Goal: Complete application form

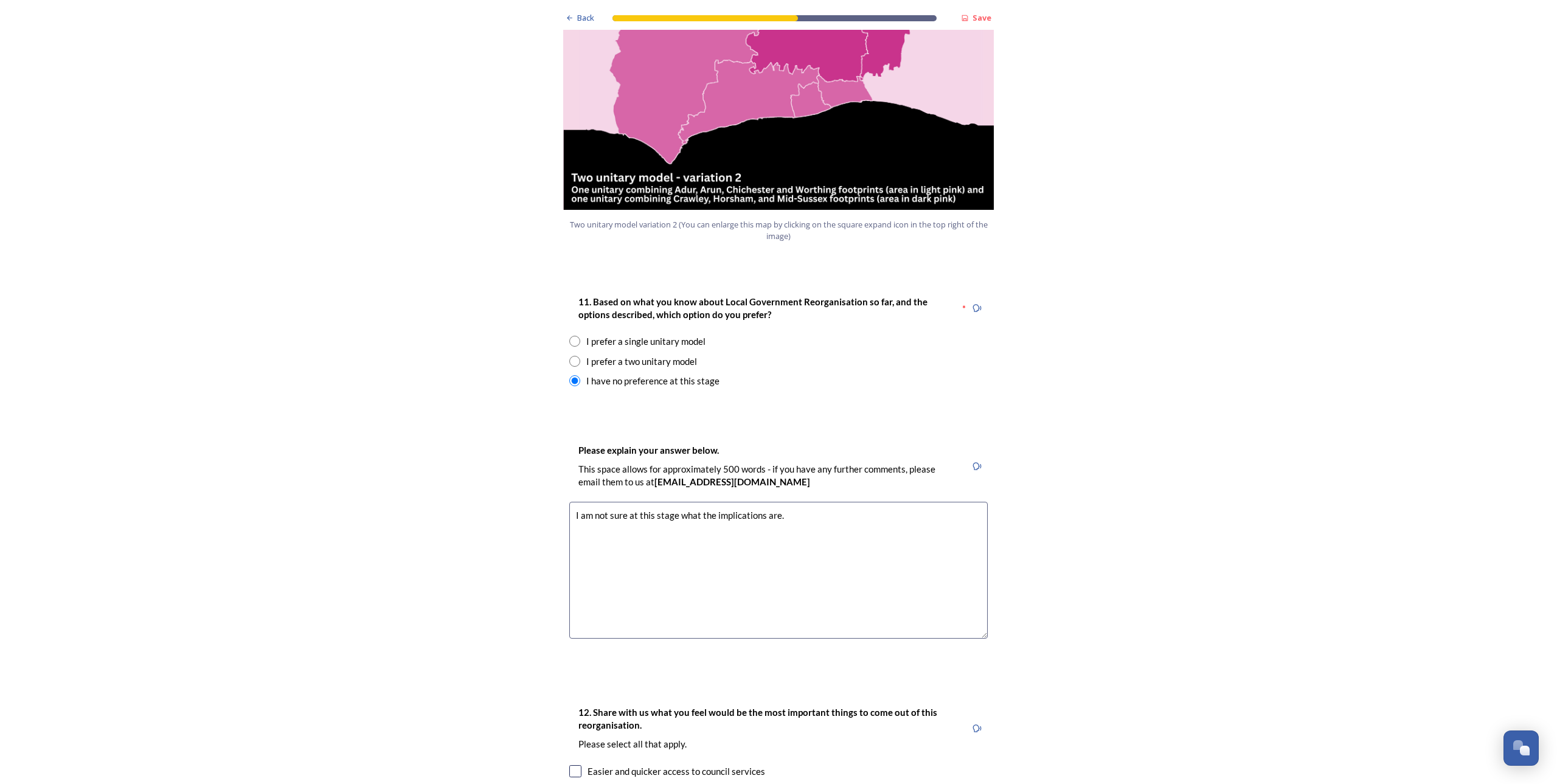
scroll to position [1408, 0]
click at [577, 334] on div "I prefer a single unitary model" at bounding box center [778, 341] width 418 height 14
radio input "true"
click at [636, 501] on textarea at bounding box center [778, 569] width 418 height 137
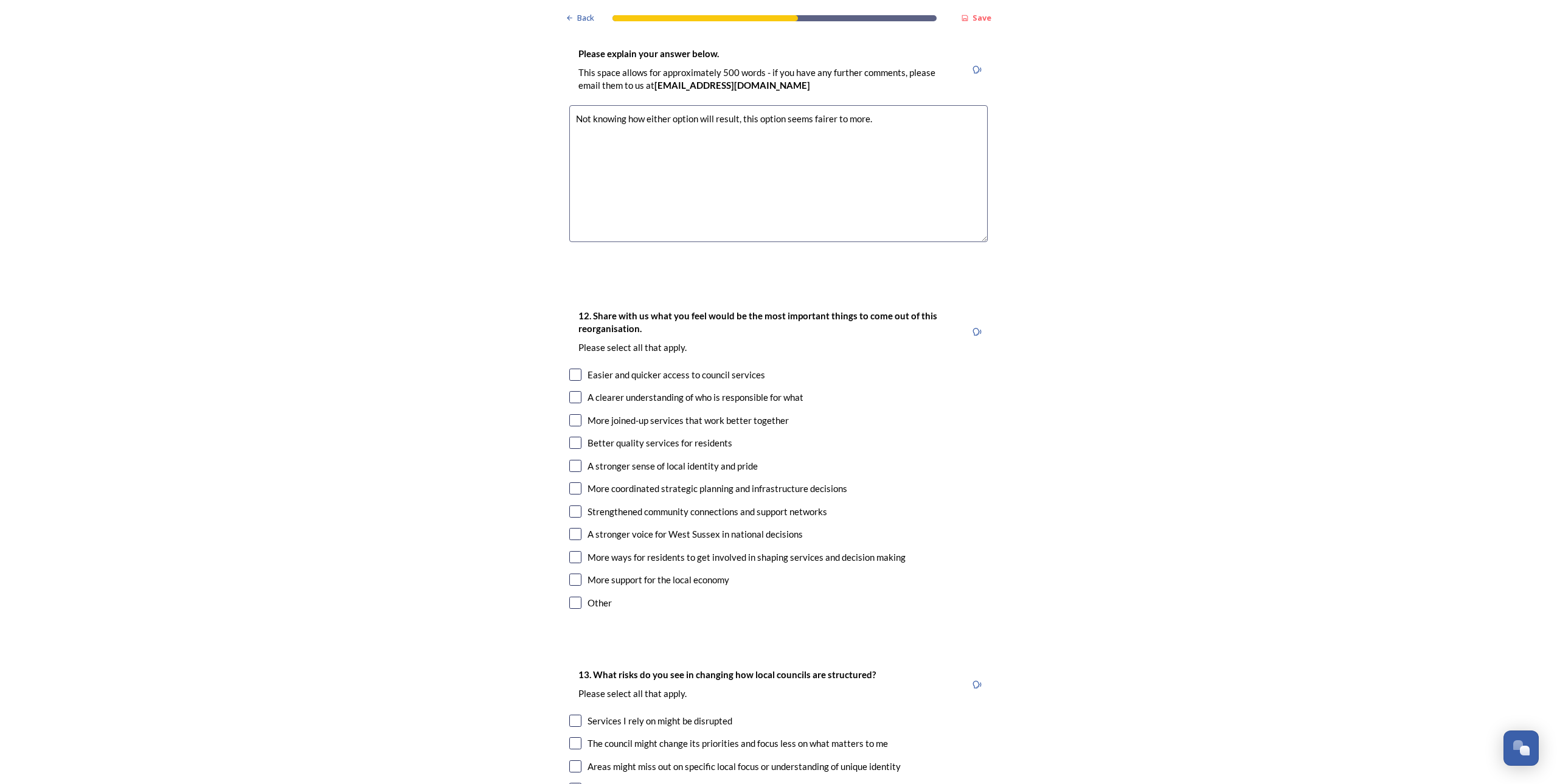
scroll to position [1834, 0]
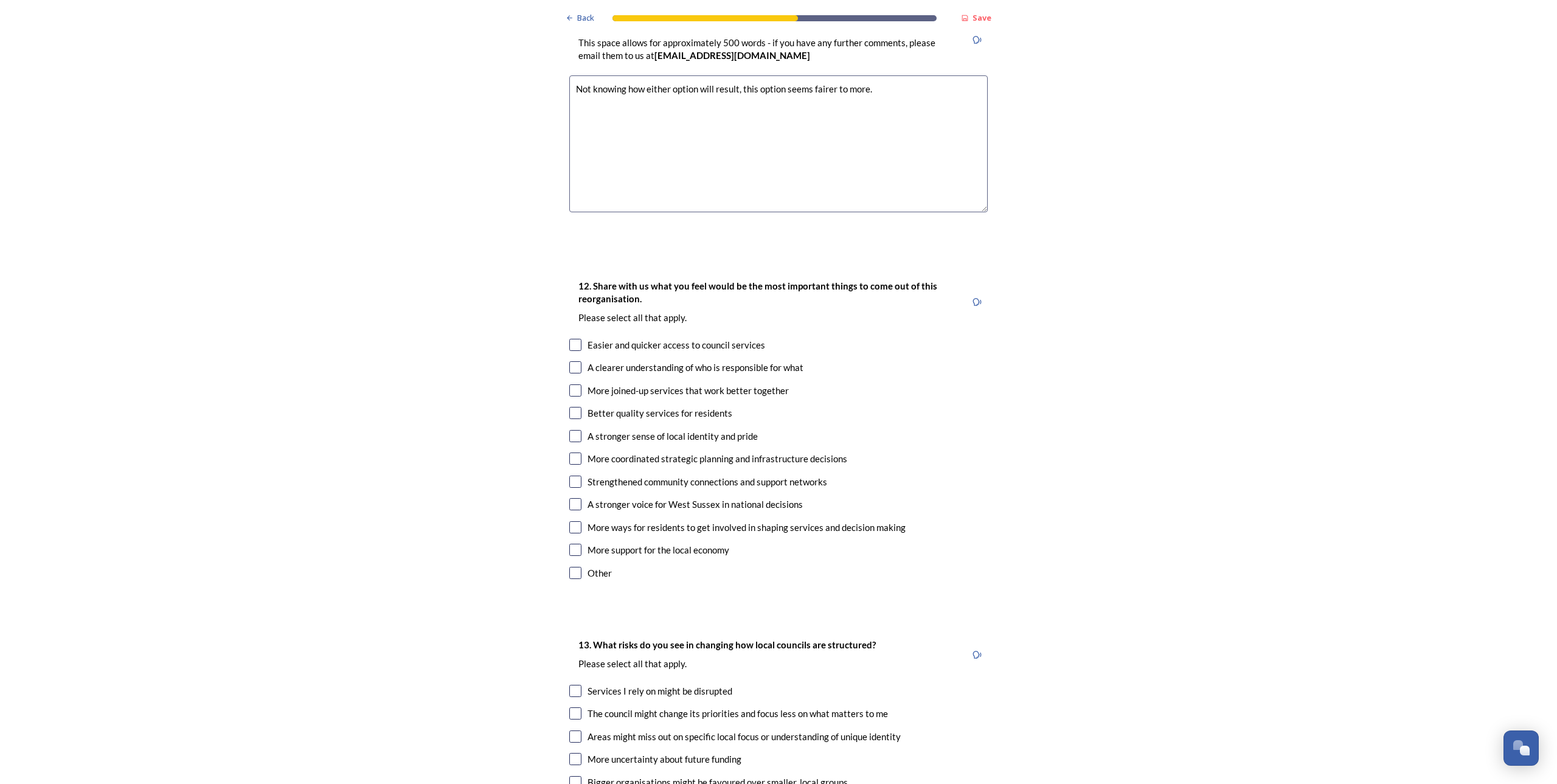
type textarea "Not knowing how either option will result, this option seems fairer to more."
click at [569, 567] on input "checkbox" at bounding box center [576, 573] width 12 height 12
checkbox input "true"
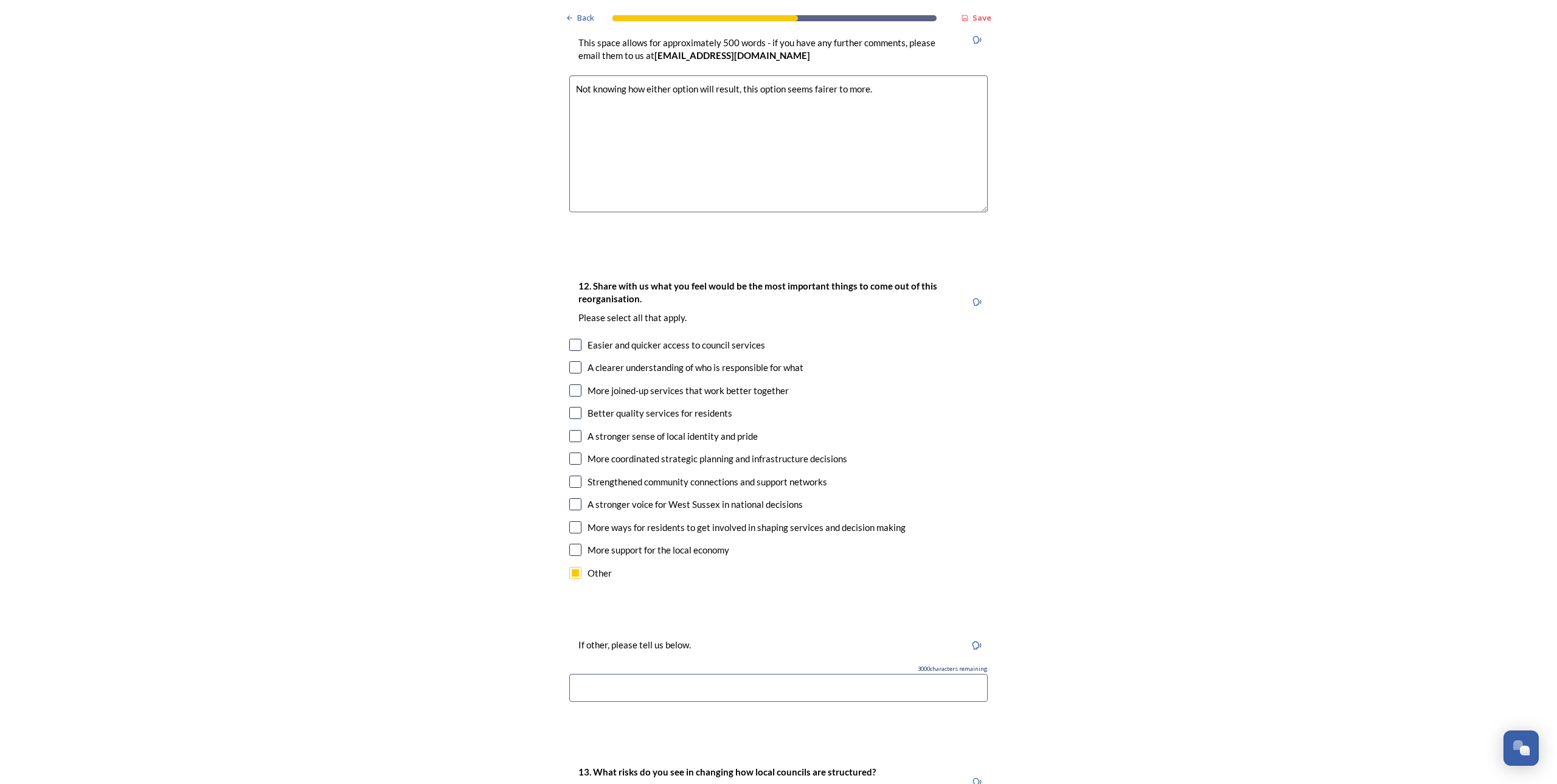
click at [619, 674] on input at bounding box center [778, 687] width 418 height 28
type input "cost"
click at [571, 498] on input "checkbox" at bounding box center [576, 504] width 12 height 12
click at [573, 498] on input "checkbox" at bounding box center [576, 504] width 12 height 12
checkbox input "false"
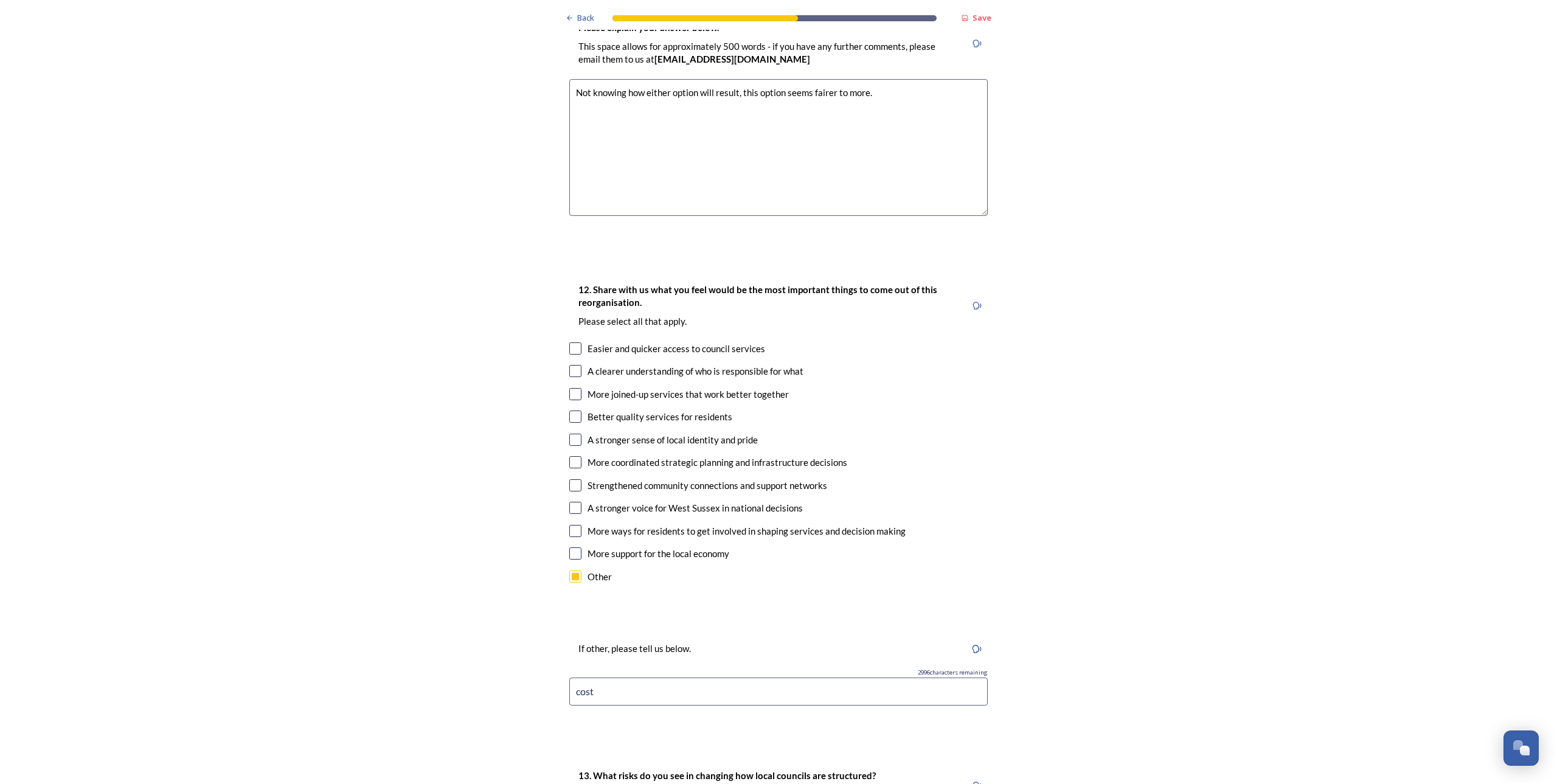
scroll to position [1830, 0]
click at [572, 457] on input "checkbox" at bounding box center [576, 463] width 12 height 12
checkbox input "true"
click at [573, 389] on input "checkbox" at bounding box center [576, 395] width 12 height 12
checkbox input "true"
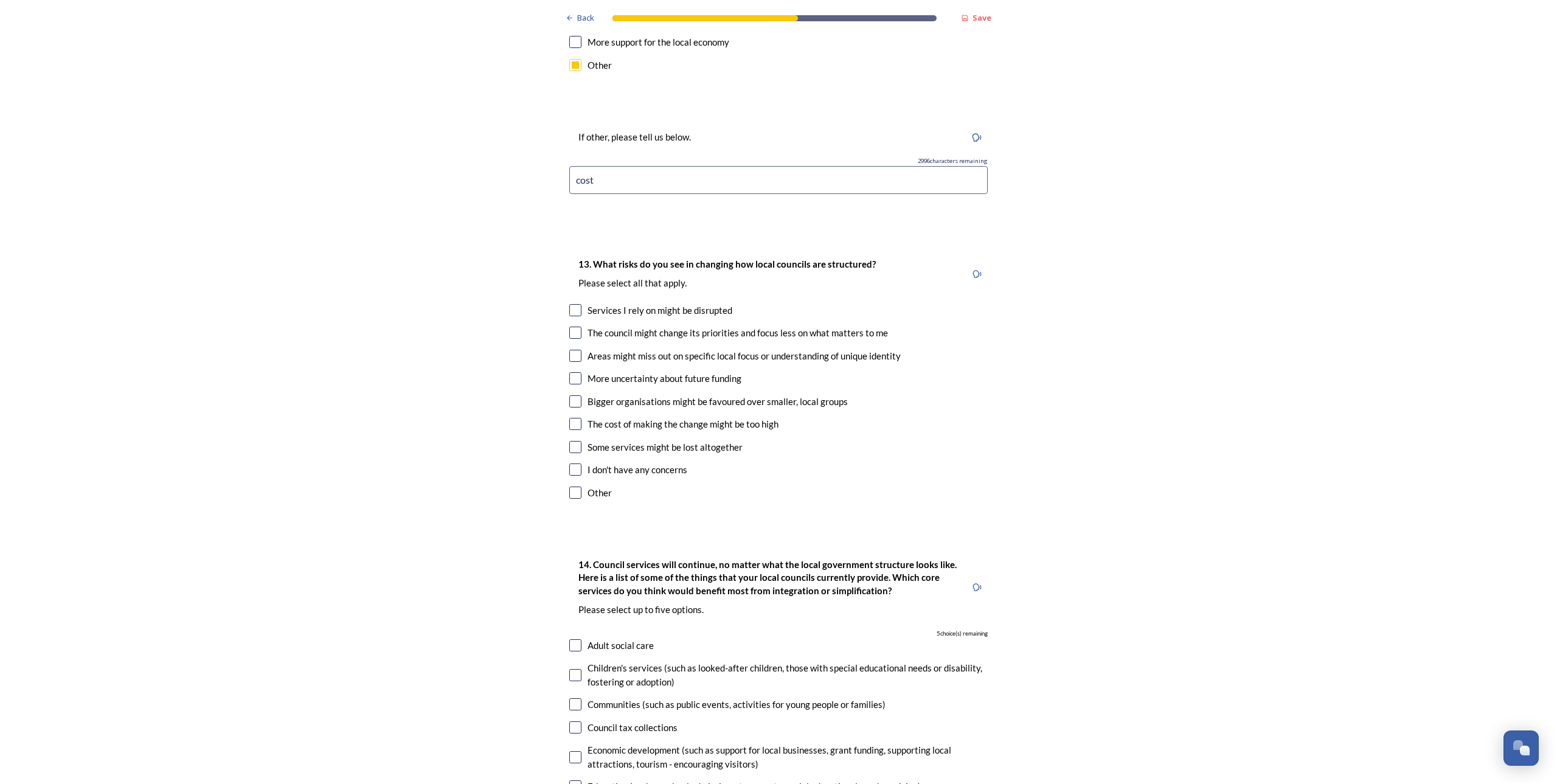
scroll to position [2345, 0]
click at [570, 346] on input "checkbox" at bounding box center [576, 352] width 12 height 12
checkbox input "true"
click at [574, 392] on input "checkbox" at bounding box center [576, 398] width 12 height 12
checkbox input "true"
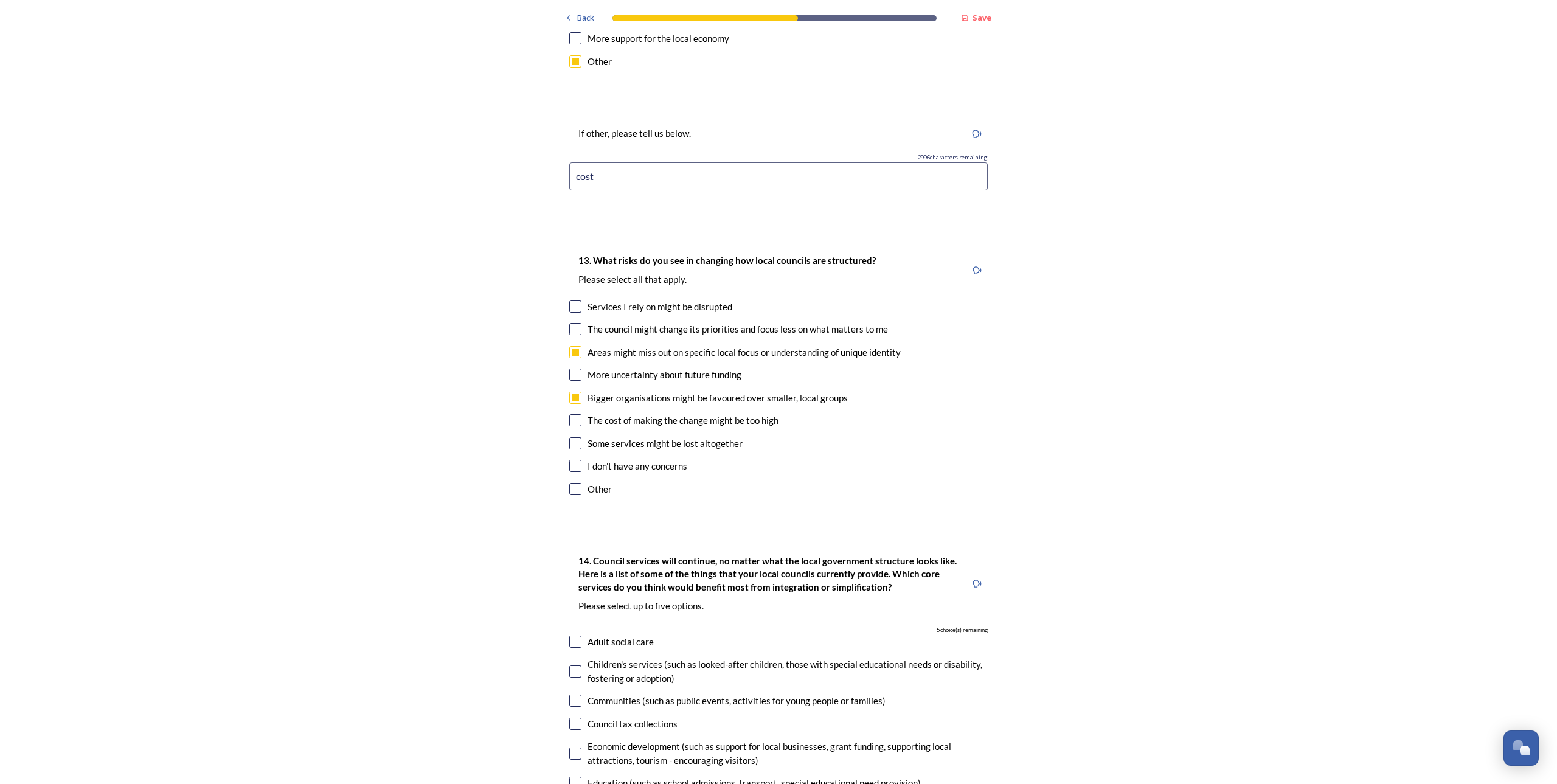
click at [571, 414] on input "checkbox" at bounding box center [576, 420] width 12 height 12
checkbox input "true"
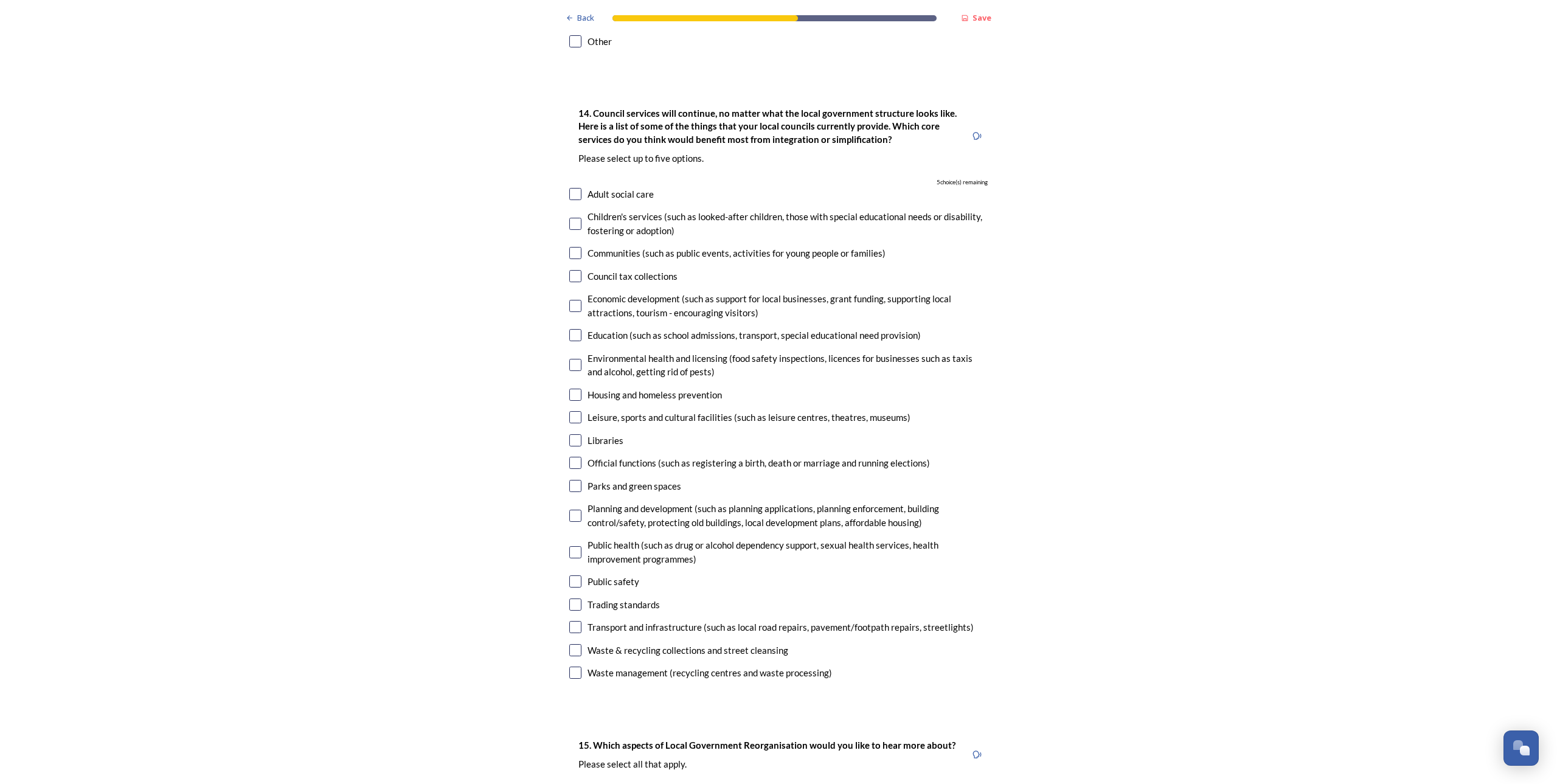
scroll to position [2801, 0]
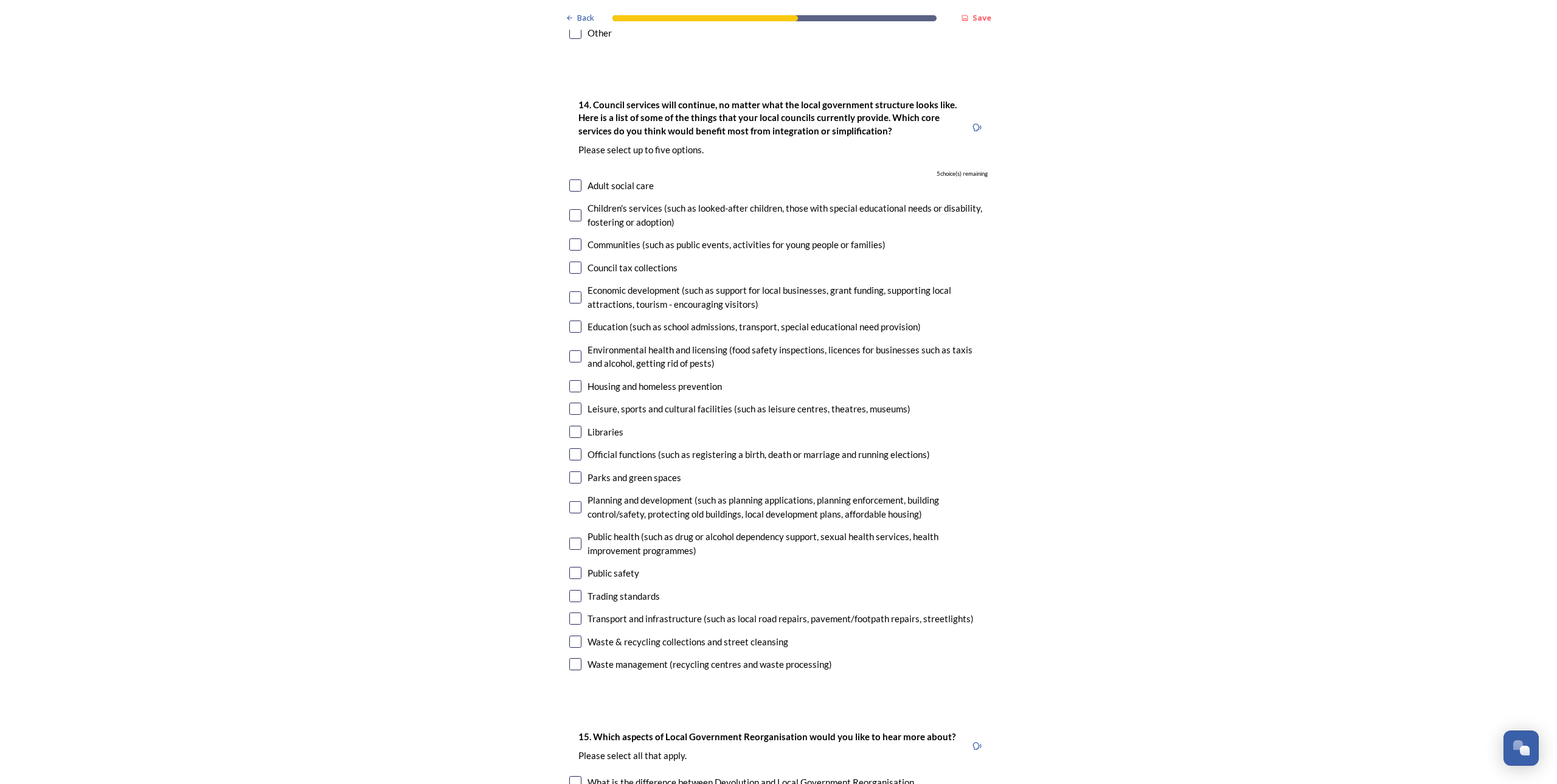
click at [570, 179] on input "checkbox" at bounding box center [576, 186] width 12 height 12
checkbox input "true"
click at [573, 262] on input "checkbox" at bounding box center [576, 268] width 12 height 12
checkbox input "true"
click at [573, 209] on input "checkbox" at bounding box center [576, 215] width 12 height 12
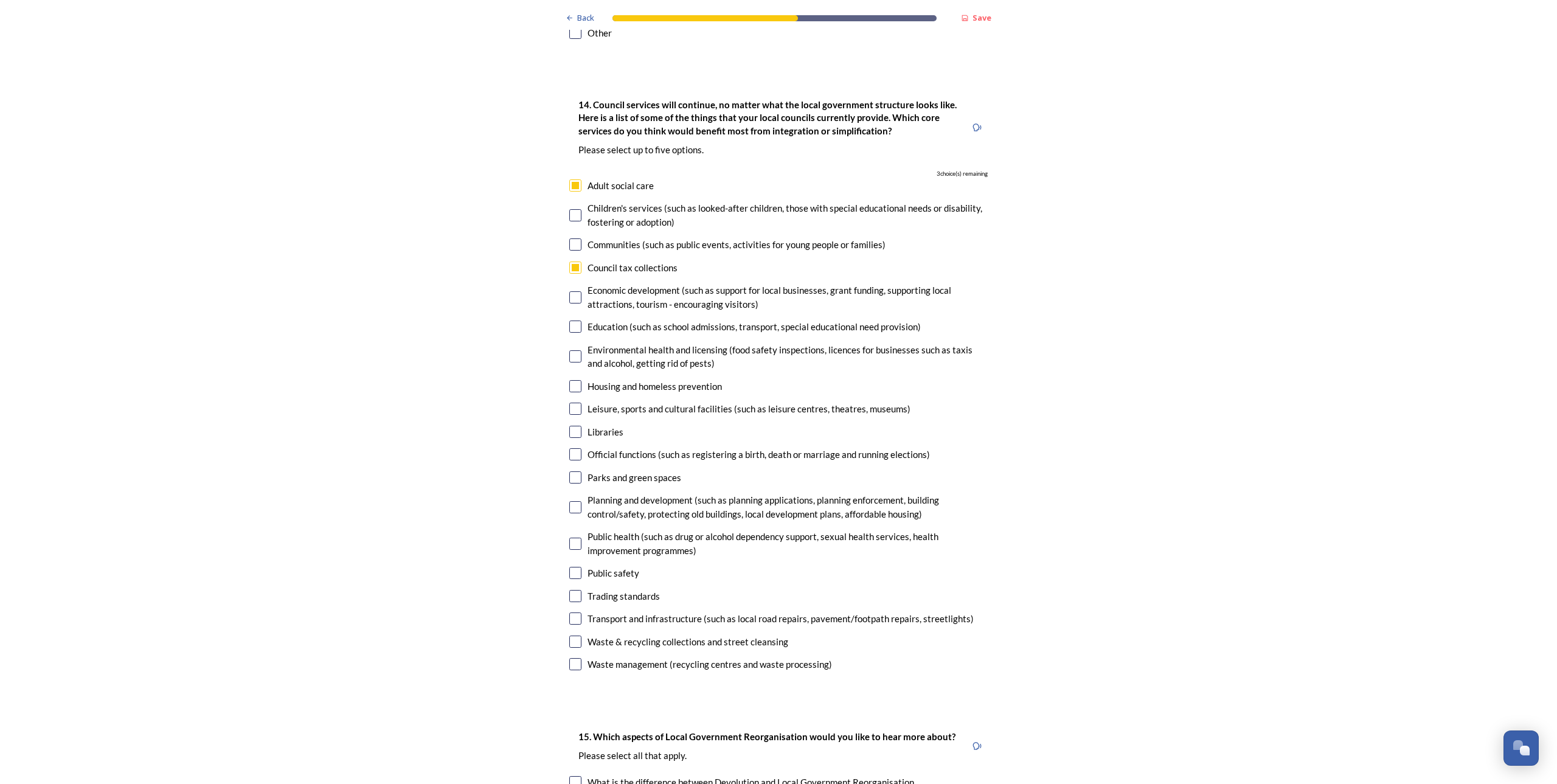
checkbox input "true"
click at [572, 321] on input "checkbox" at bounding box center [576, 327] width 12 height 12
checkbox input "true"
click at [571, 538] on input "checkbox" at bounding box center [576, 544] width 12 height 12
checkbox input "true"
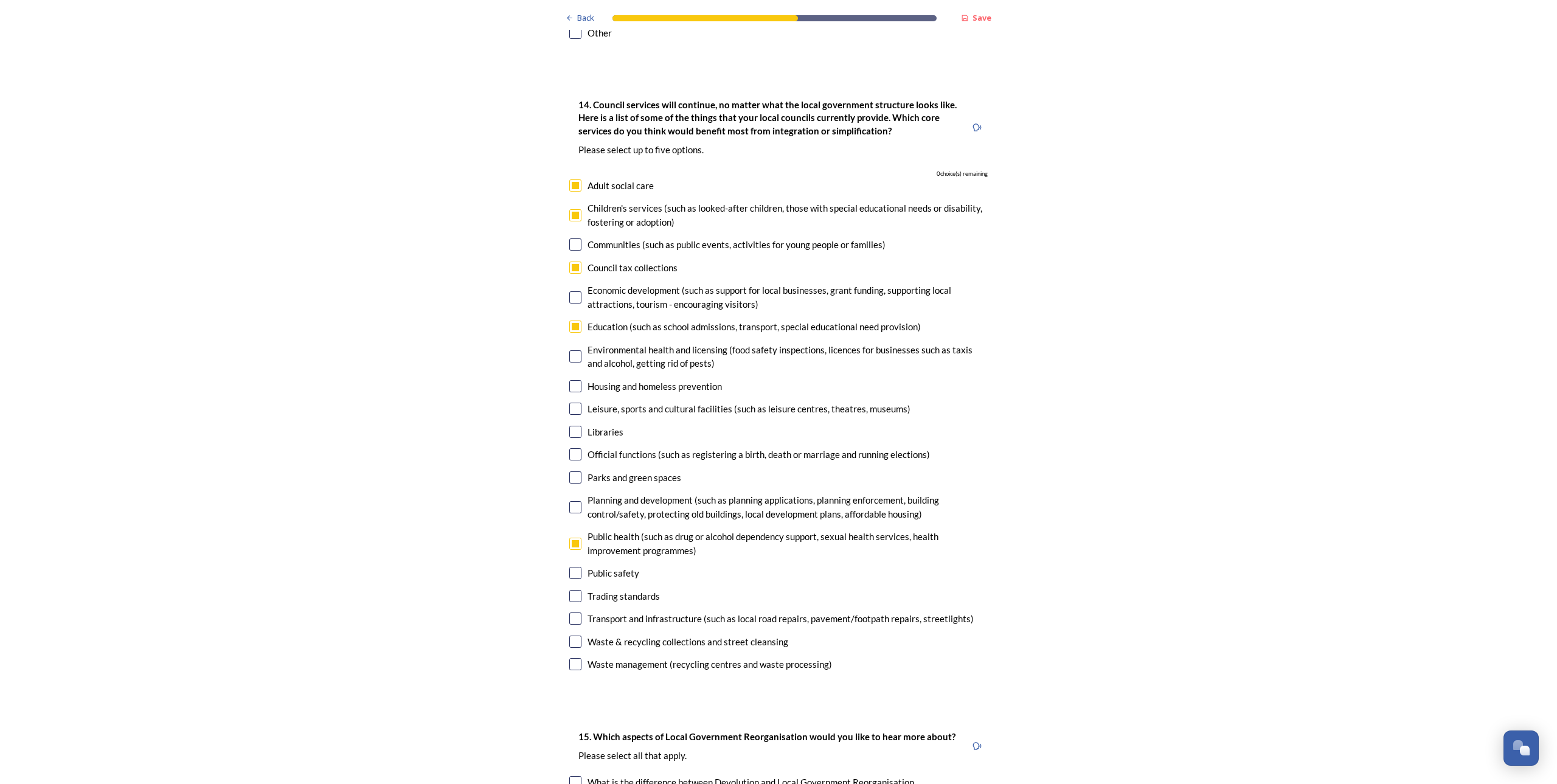
click at [569, 321] on input "checkbox" at bounding box center [576, 327] width 12 height 12
checkbox input "false"
click at [574, 380] on input "checkbox" at bounding box center [576, 386] width 12 height 12
checkbox input "true"
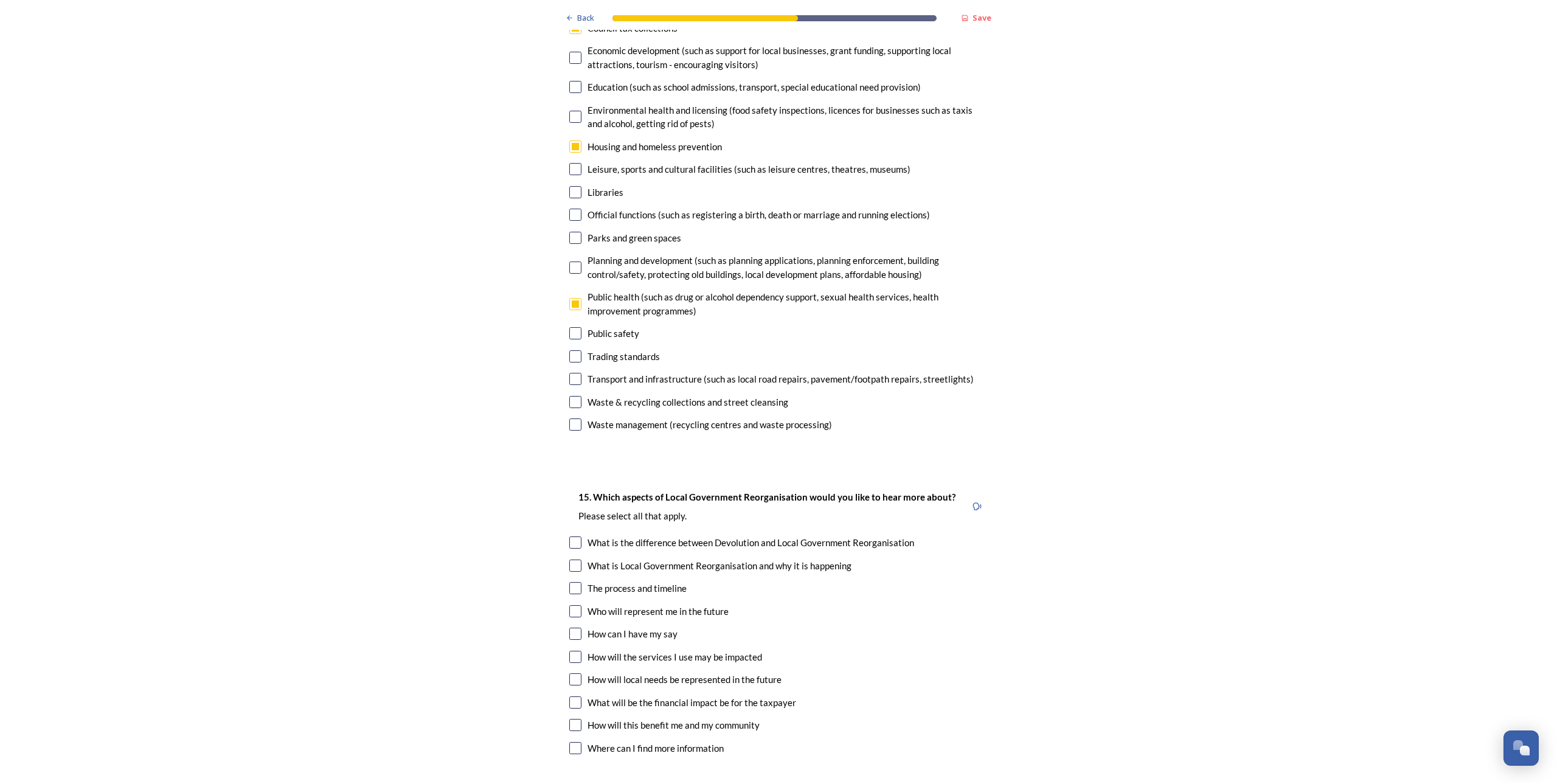
scroll to position [3048, 0]
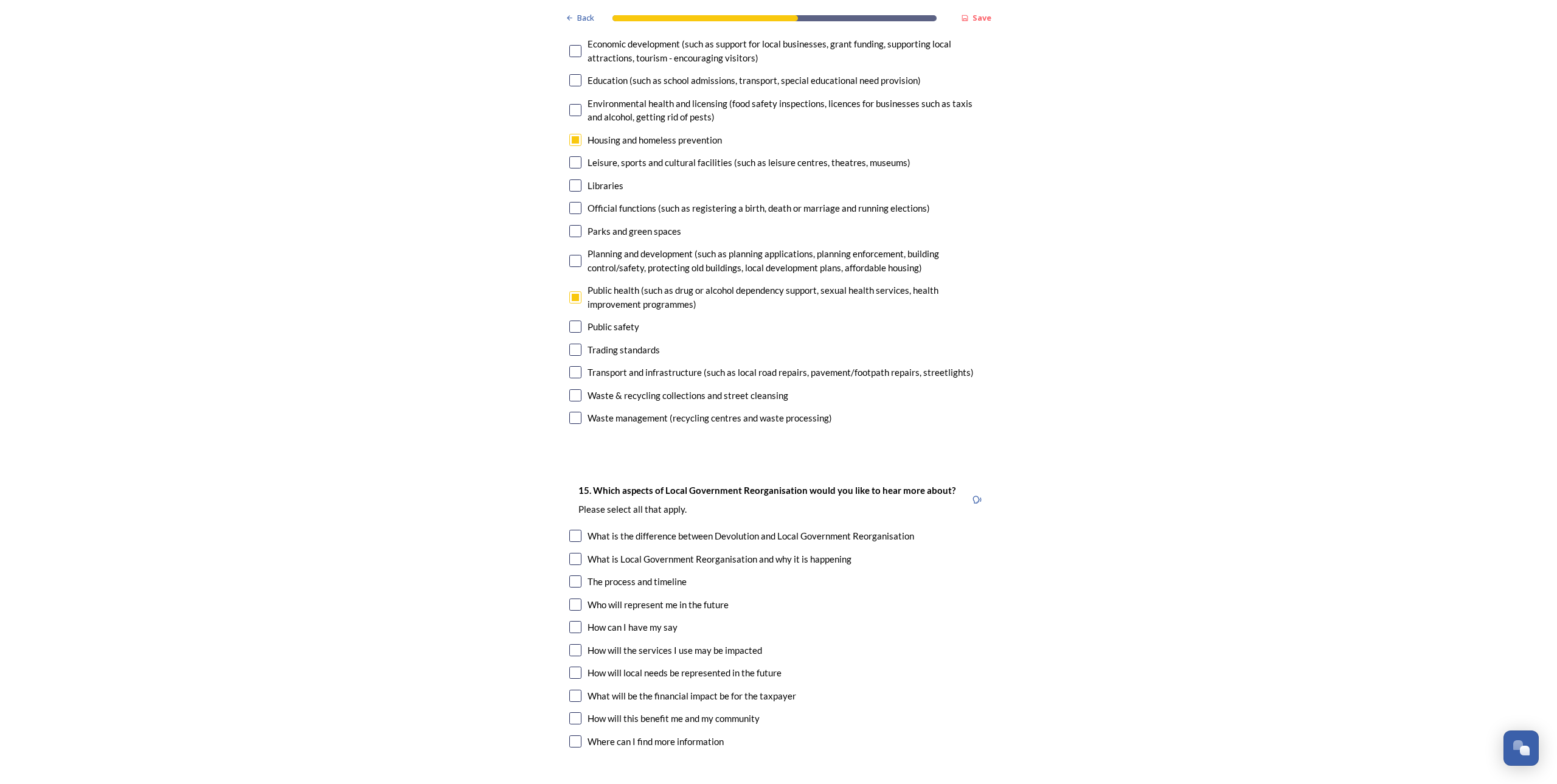
click at [571, 575] on input "checkbox" at bounding box center [576, 582] width 12 height 12
checkbox input "true"
click at [576, 553] on input "checkbox" at bounding box center [576, 559] width 12 height 12
checkbox input "true"
click at [576, 530] on input "checkbox" at bounding box center [576, 536] width 12 height 12
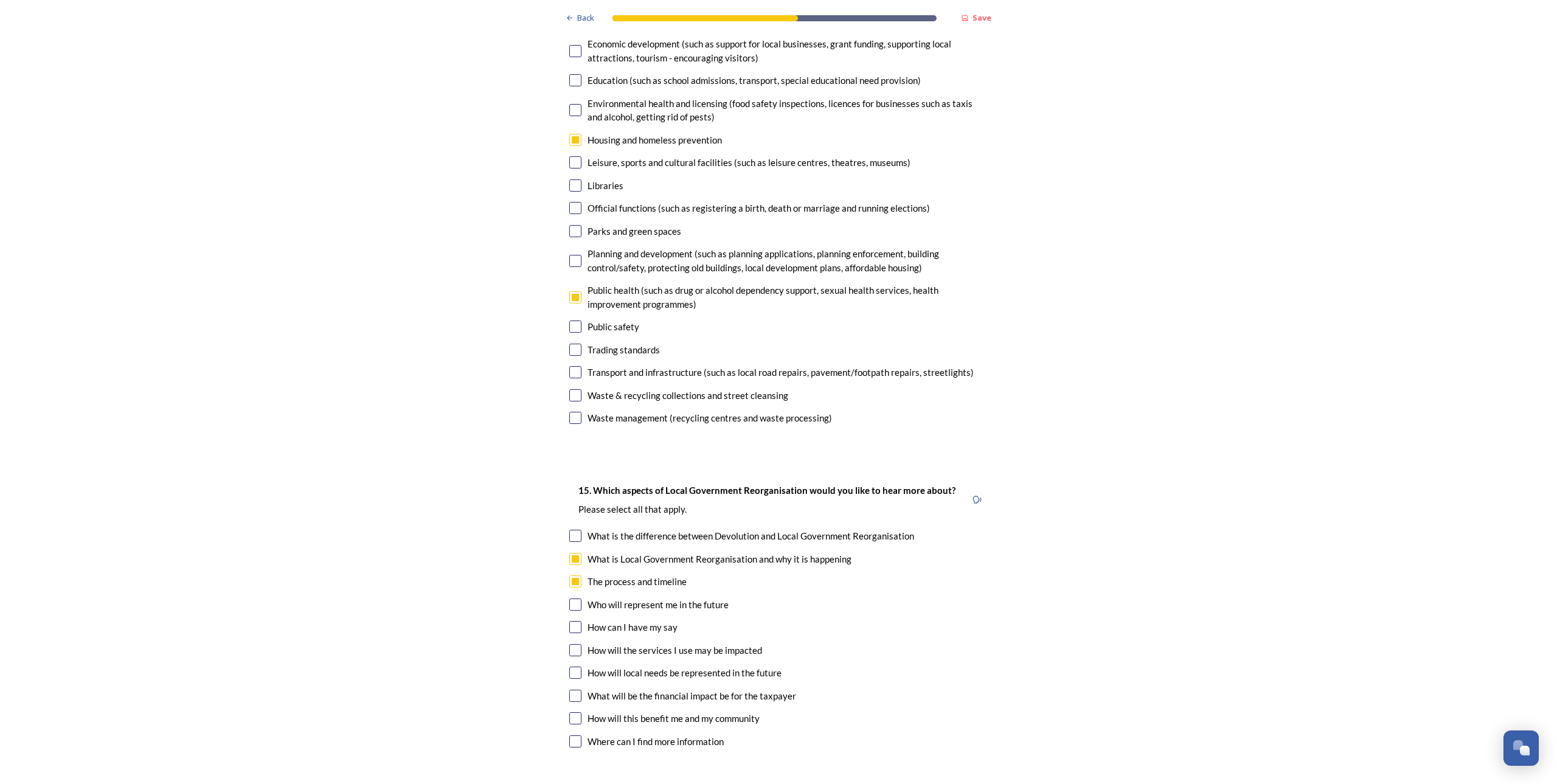
checkbox input "true"
click at [577, 621] on div "How can I have my say" at bounding box center [778, 627] width 418 height 14
checkbox input "true"
click at [574, 666] on input "checkbox" at bounding box center [576, 673] width 12 height 12
checkbox input "true"
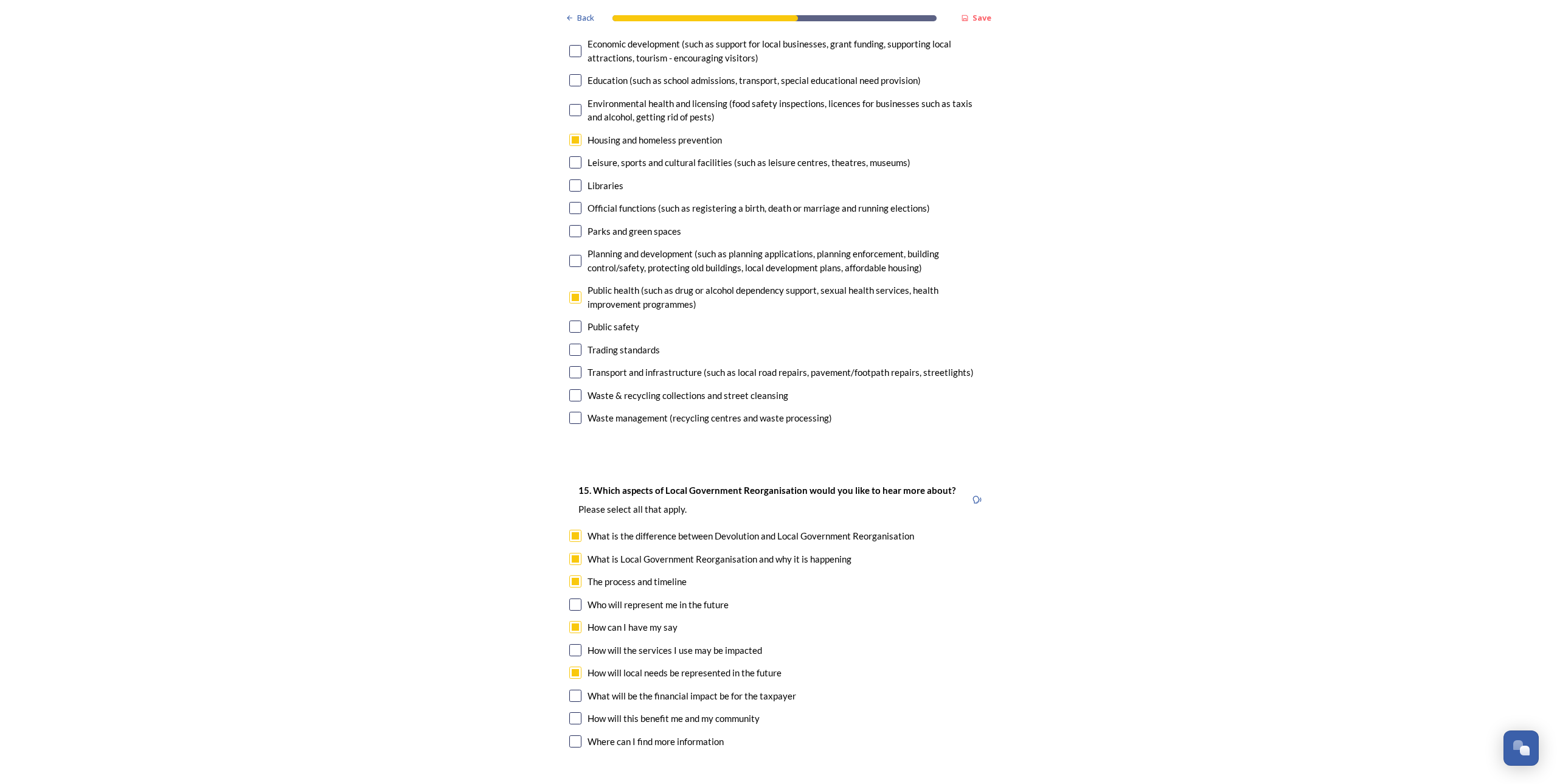
click at [569, 712] on input "checkbox" at bounding box center [576, 718] width 12 height 12
checkbox input "true"
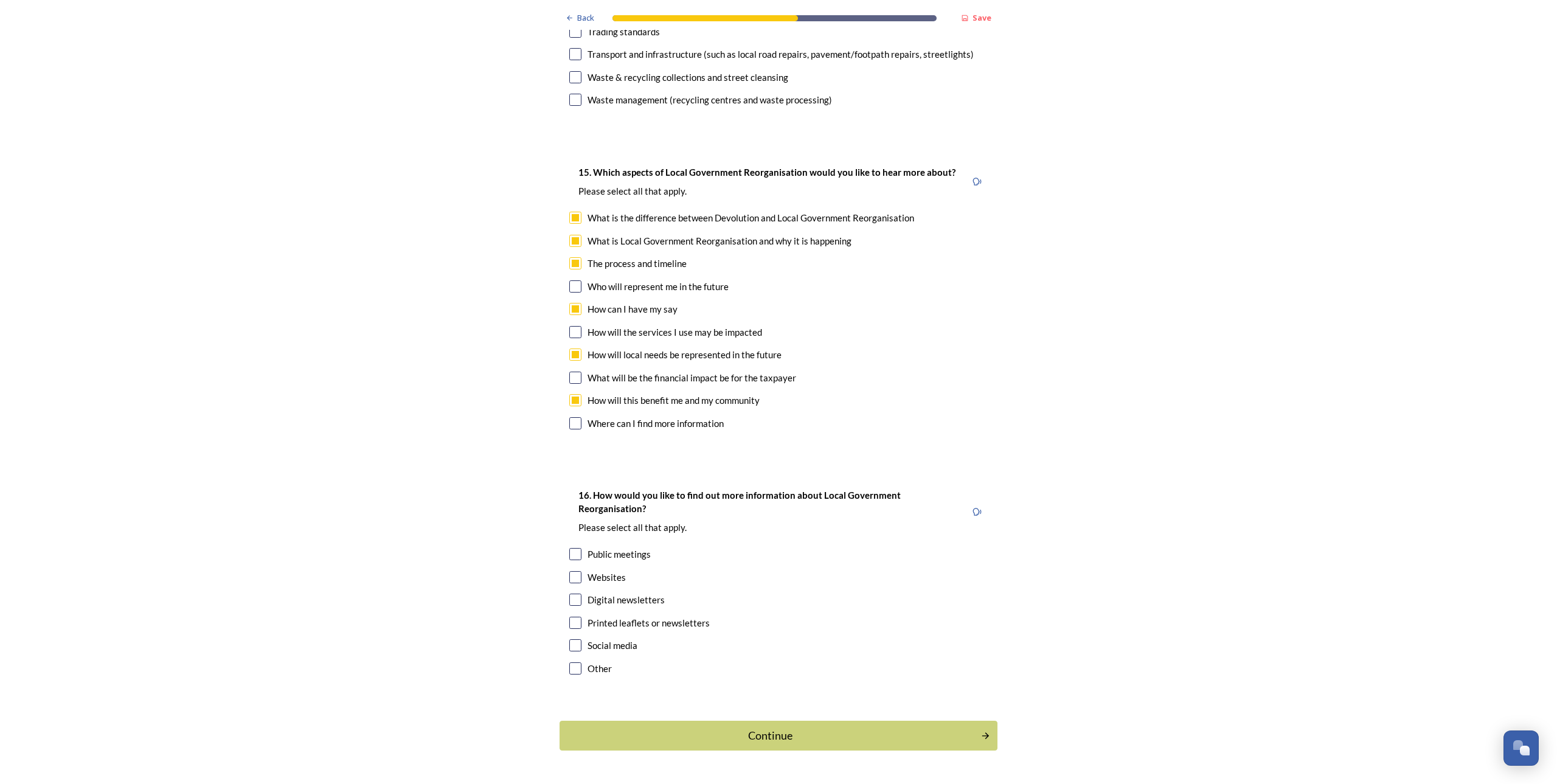
scroll to position [3367, 0]
click at [582, 600] on div "16. How would you like to find out more information about Local Government Reor…" at bounding box center [778, 582] width 438 height 215
click at [571, 616] on input "checkbox" at bounding box center [576, 622] width 12 height 12
checkbox input "true"
click at [569, 548] on input "checkbox" at bounding box center [576, 554] width 12 height 12
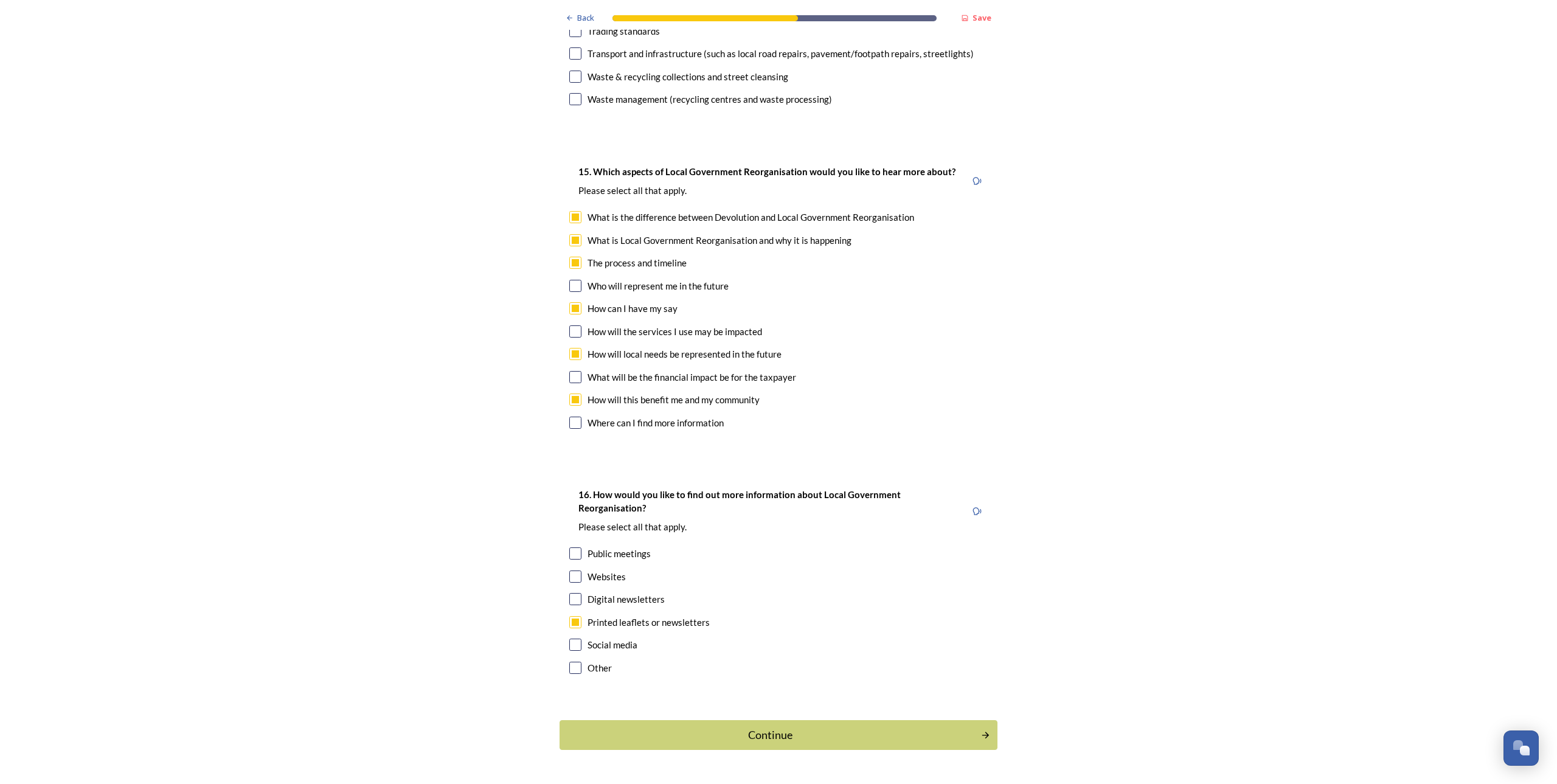
checkbox input "true"
click at [576, 593] on input "checkbox" at bounding box center [576, 599] width 12 height 12
checkbox input "true"
click at [822, 727] on div "Continue" at bounding box center [770, 735] width 412 height 17
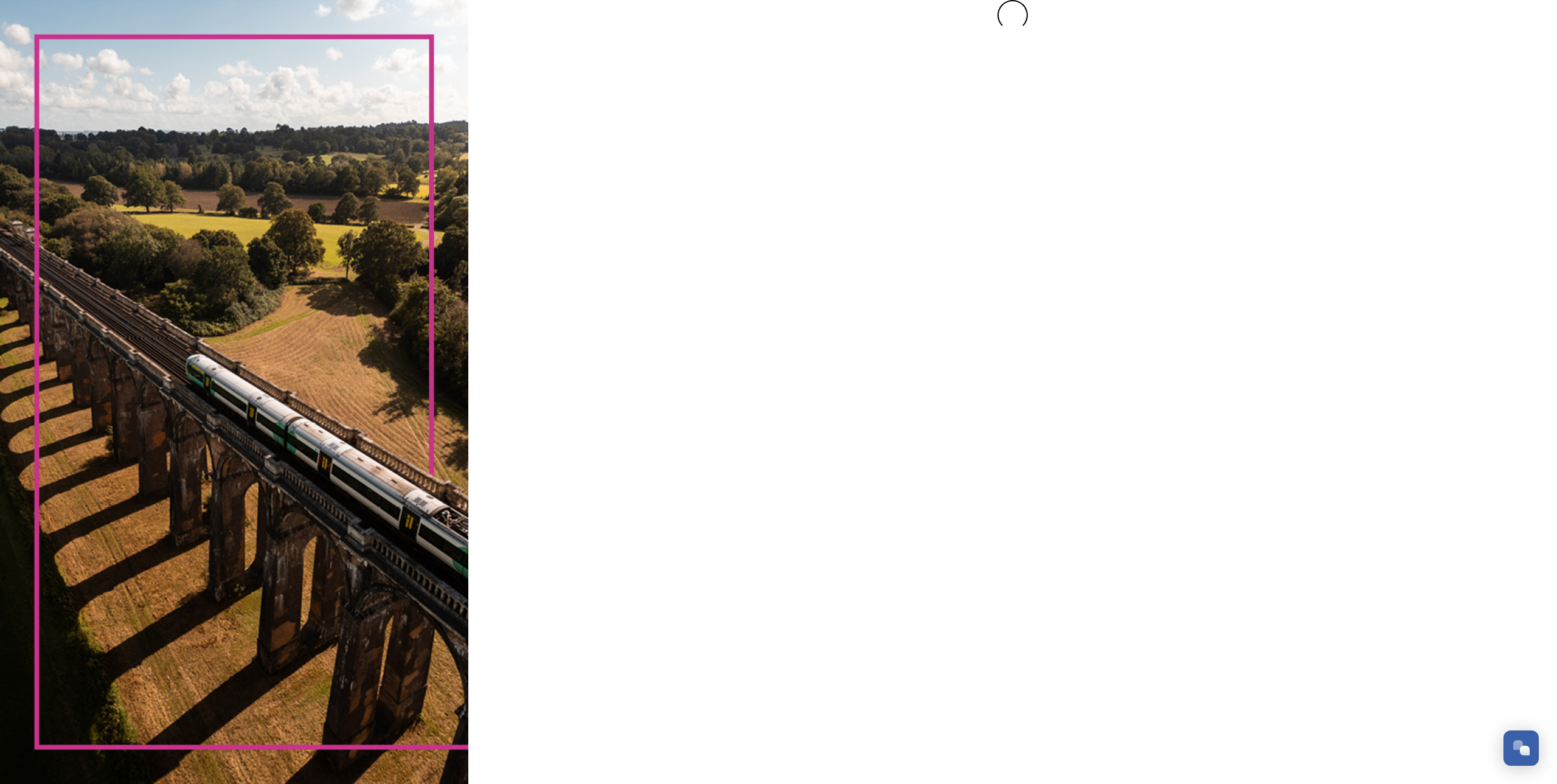
scroll to position [0, 0]
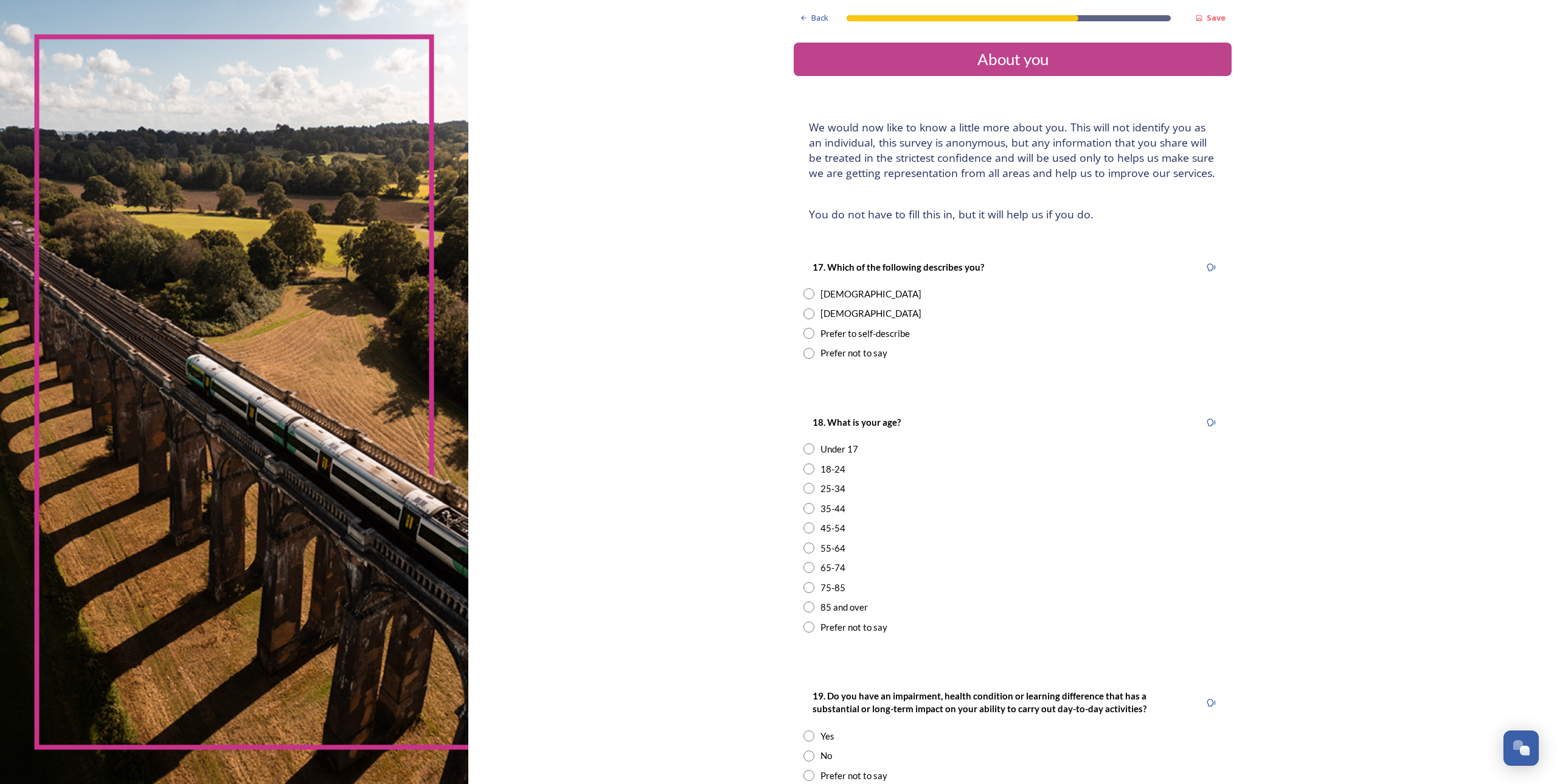
click at [803, 314] on input "radio" at bounding box center [809, 314] width 11 height 11
radio input "true"
click at [806, 530] on input "radio" at bounding box center [809, 528] width 11 height 11
radio input "true"
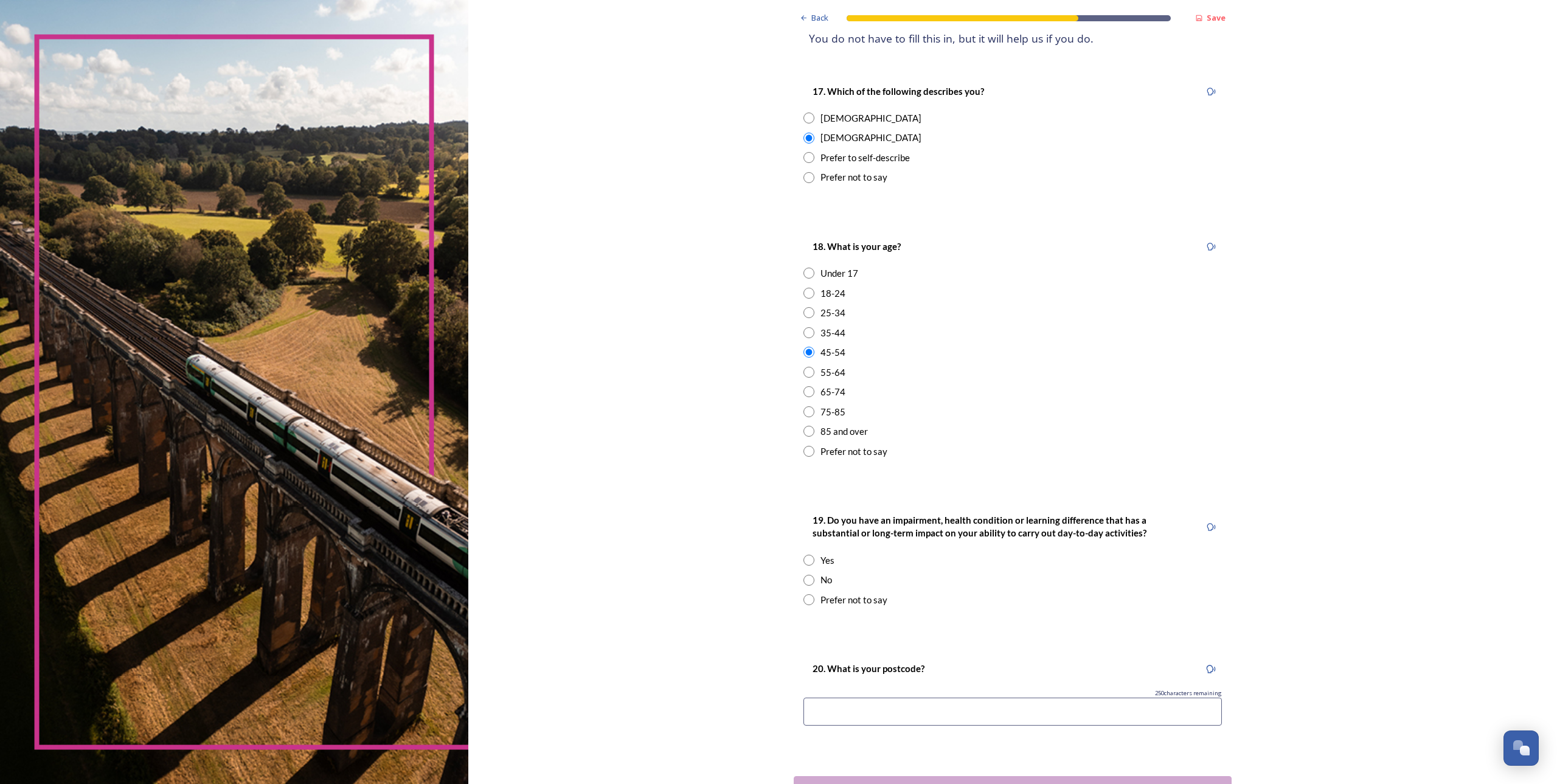
scroll to position [183, 0]
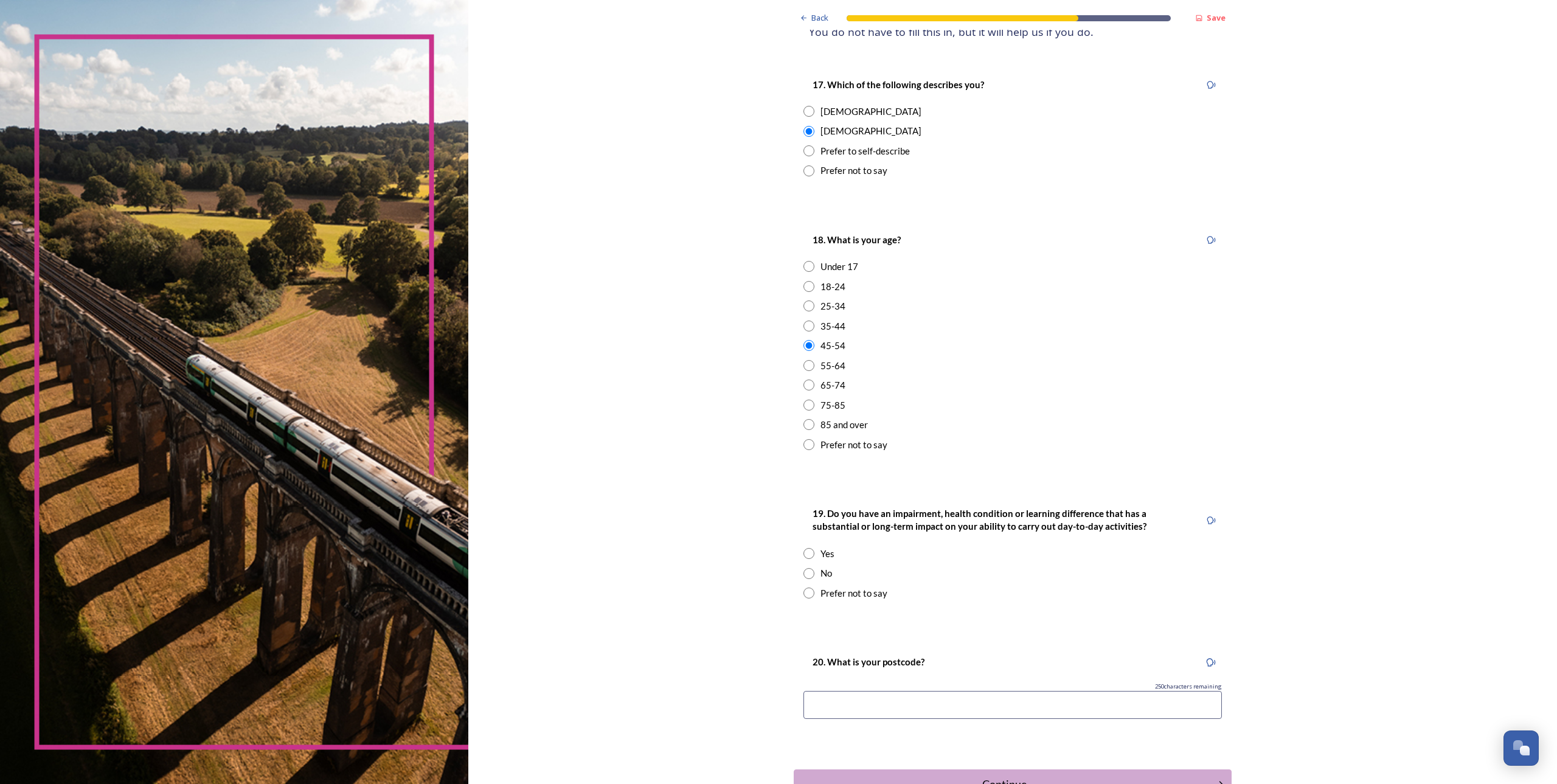
click at [805, 573] on input "radio" at bounding box center [809, 574] width 11 height 11
radio input "true"
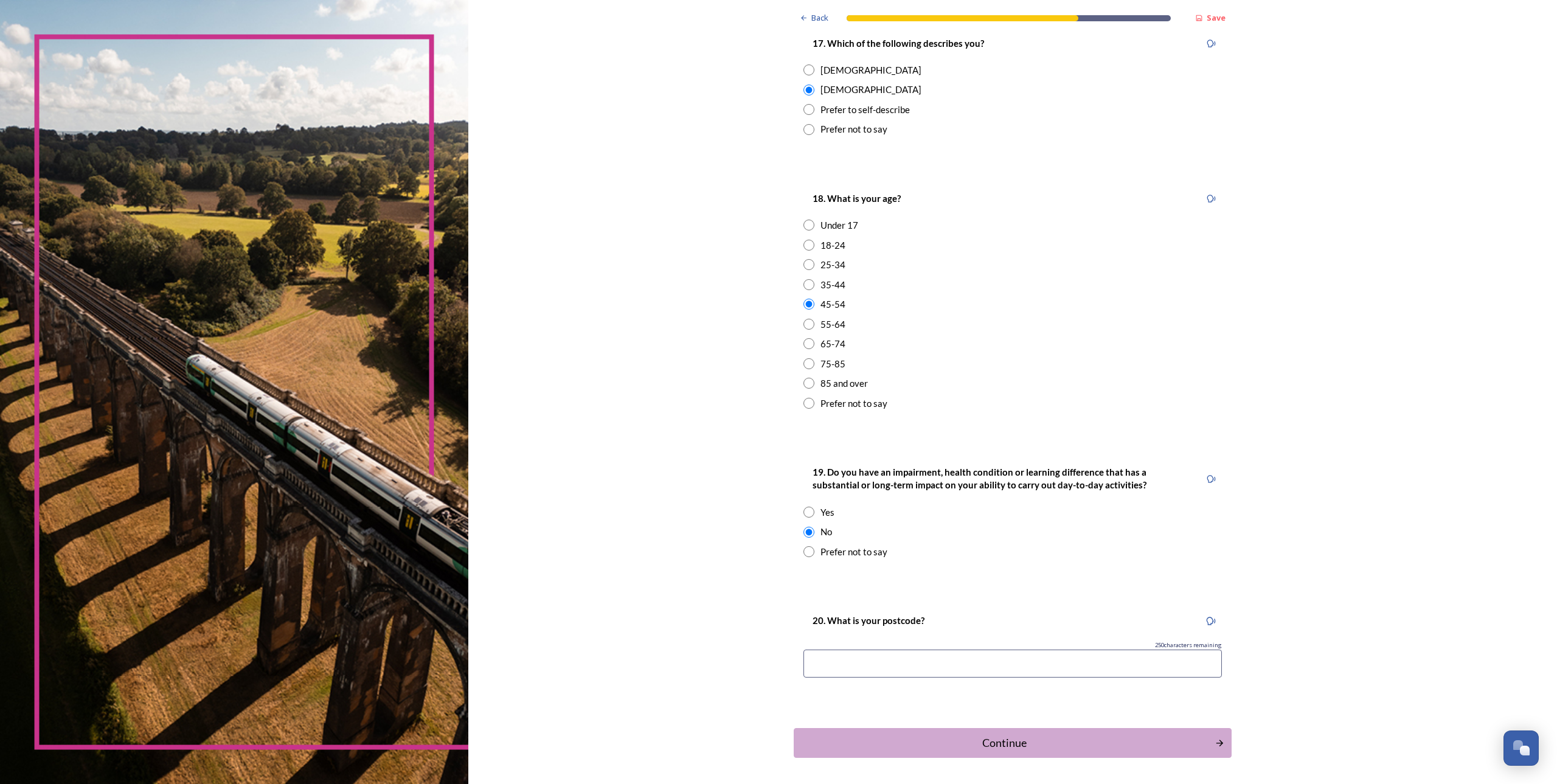
scroll to position [268, 0]
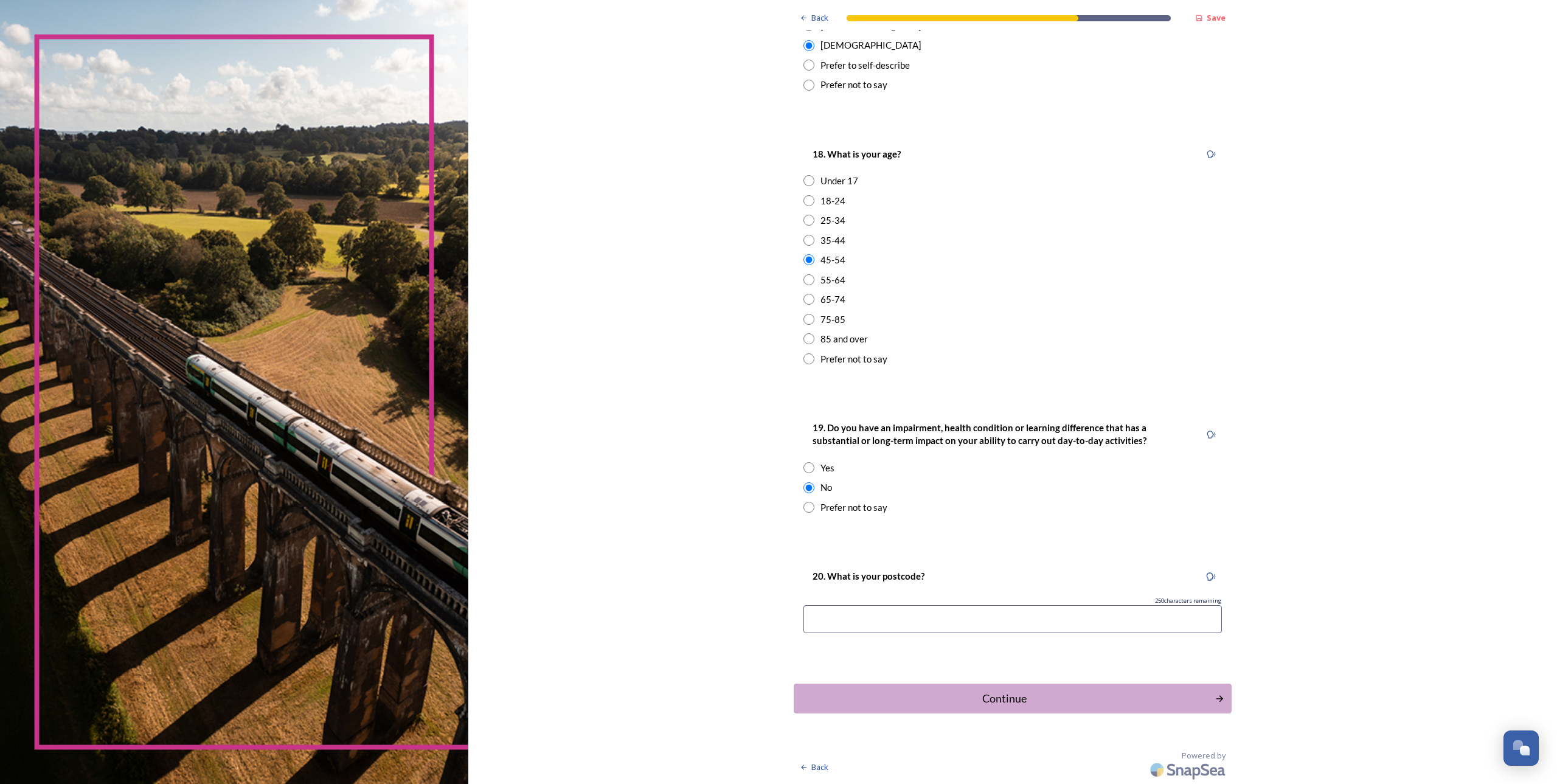
click at [872, 624] on input at bounding box center [1012, 619] width 418 height 28
click at [871, 622] on input at bounding box center [1012, 619] width 418 height 28
type input "rh118tu"
click at [876, 694] on div "Continue" at bounding box center [1004, 699] width 412 height 17
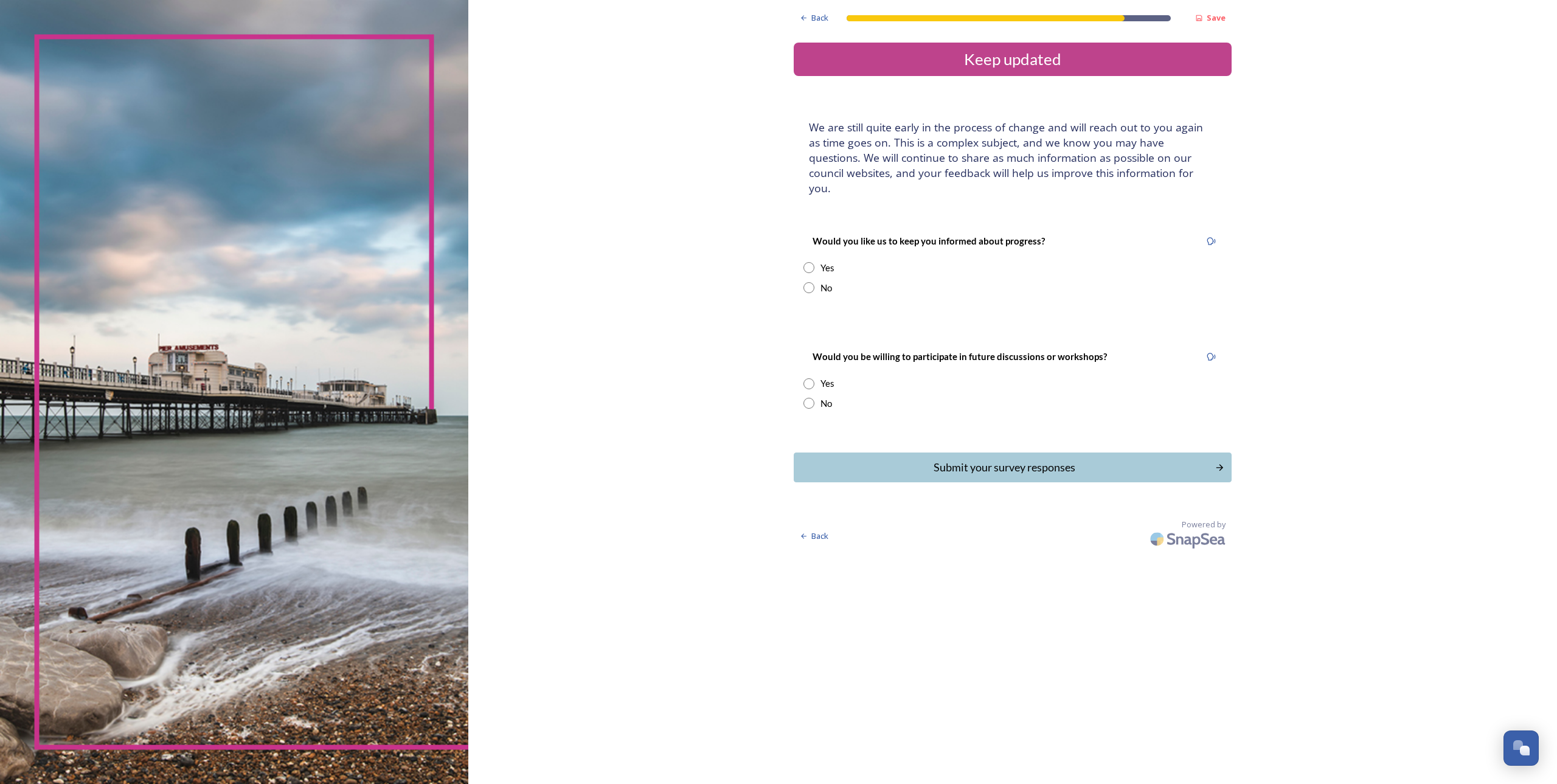
click at [809, 262] on input "radio" at bounding box center [809, 268] width 11 height 11
radio input "true"
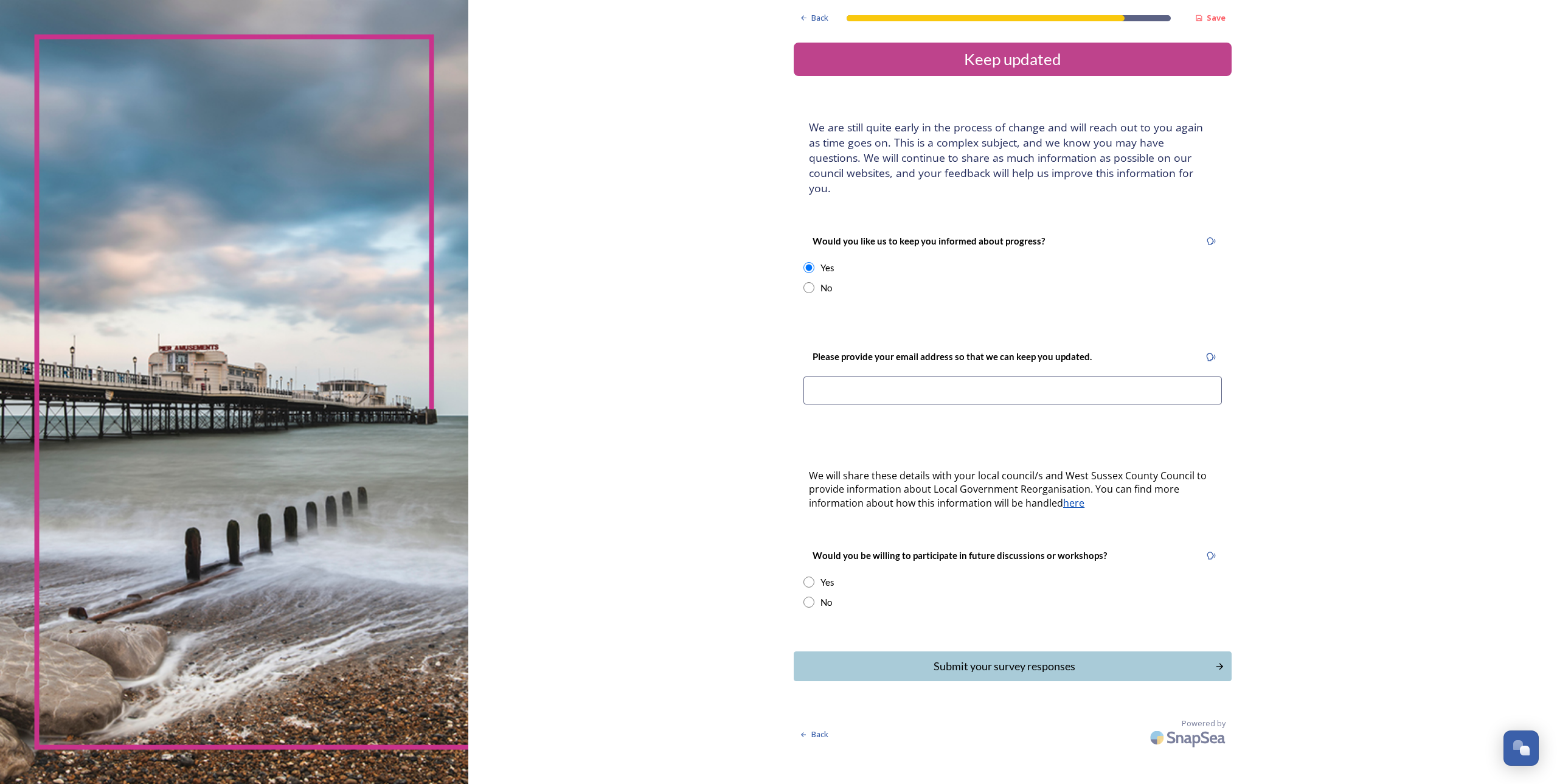
click at [950, 376] on input at bounding box center [1012, 390] width 418 height 28
type input "sunay_k@hotmail.com"
click at [811, 577] on input "radio" at bounding box center [809, 582] width 11 height 11
radio input "true"
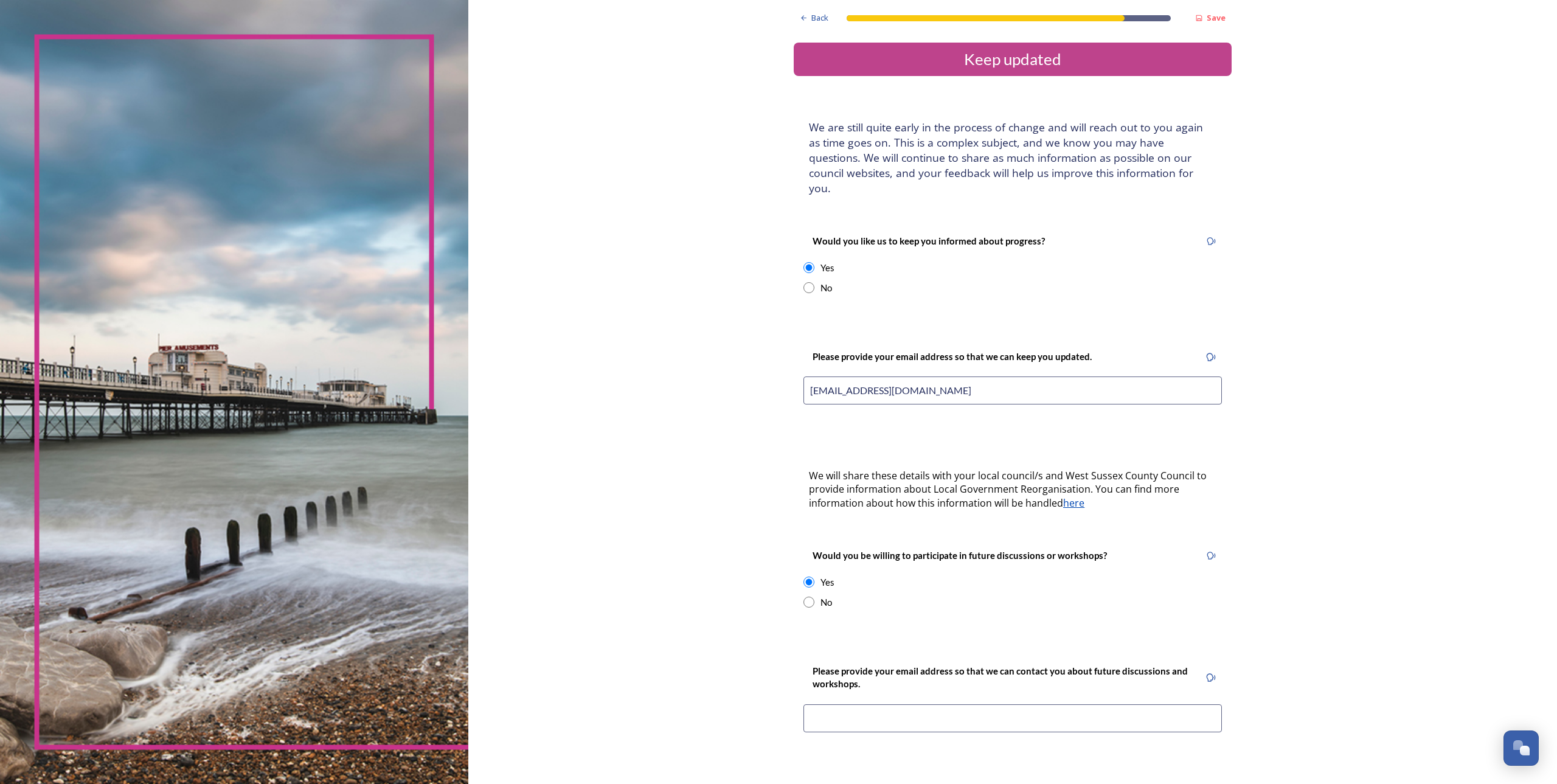
click at [1035, 708] on input at bounding box center [1012, 718] width 418 height 28
type input "sunay_k@hotmail.com"
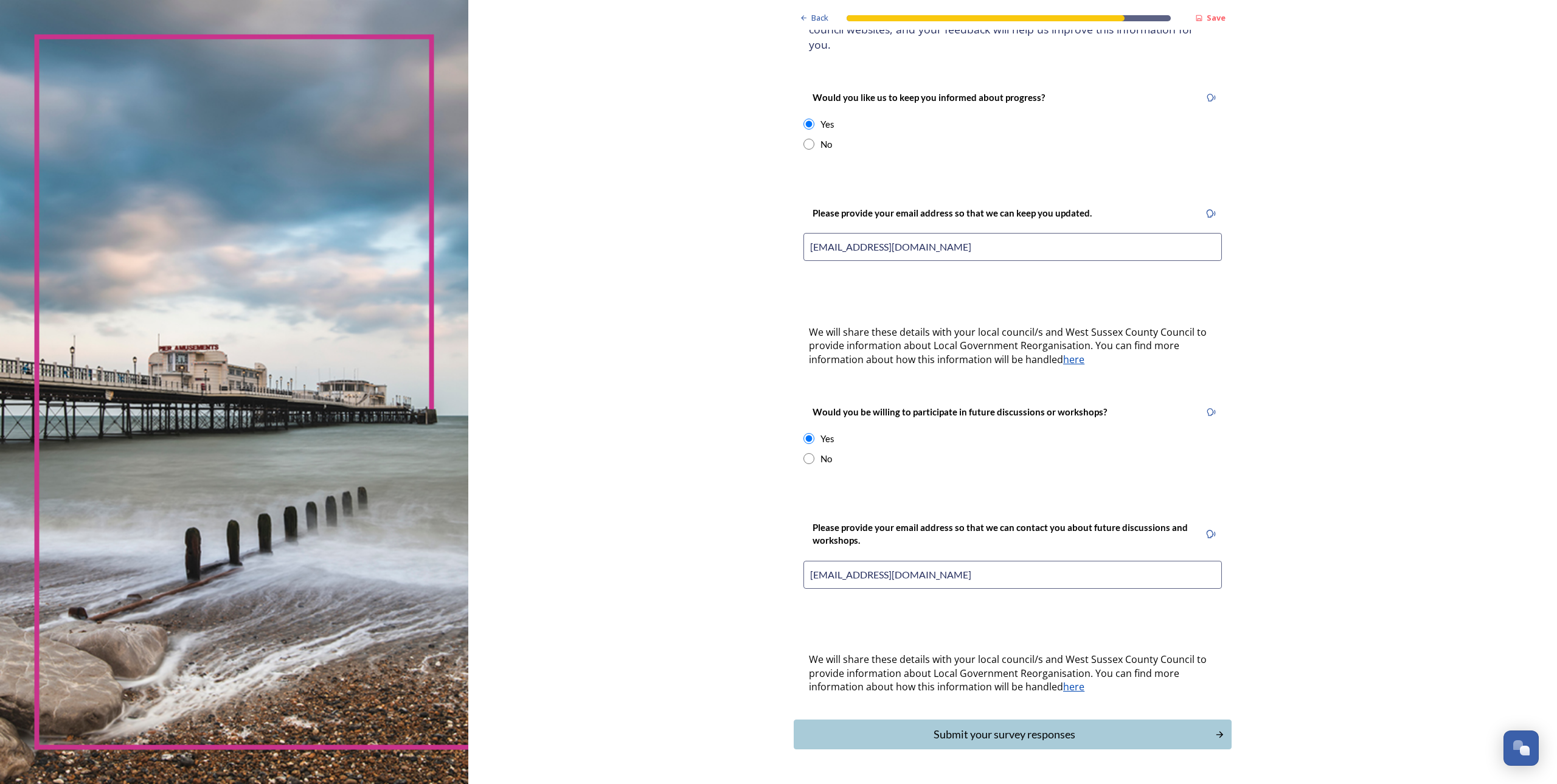
scroll to position [164, 0]
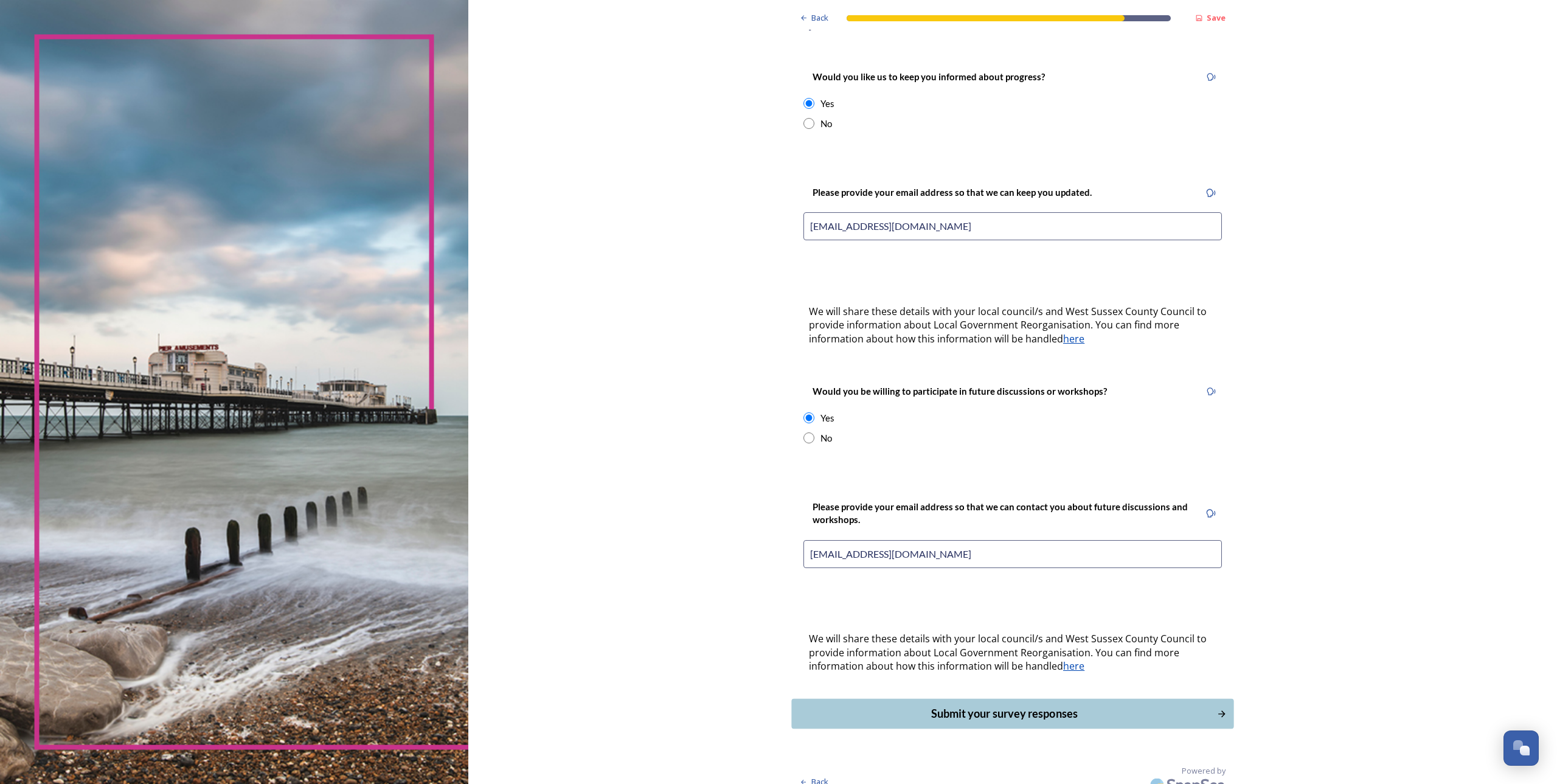
click at [1078, 705] on div "Submit your survey responses" at bounding box center [1004, 713] width 412 height 17
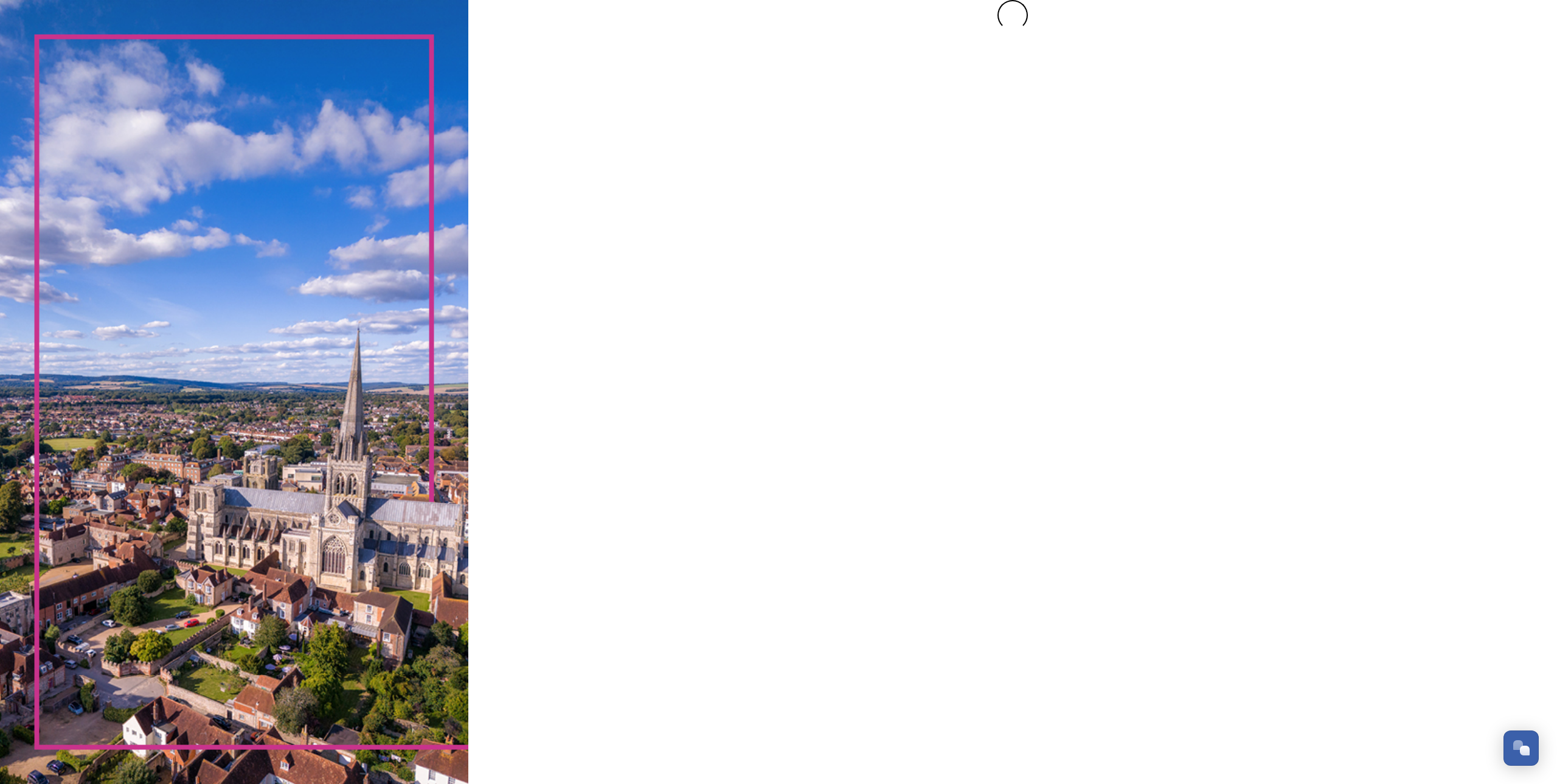
scroll to position [0, 0]
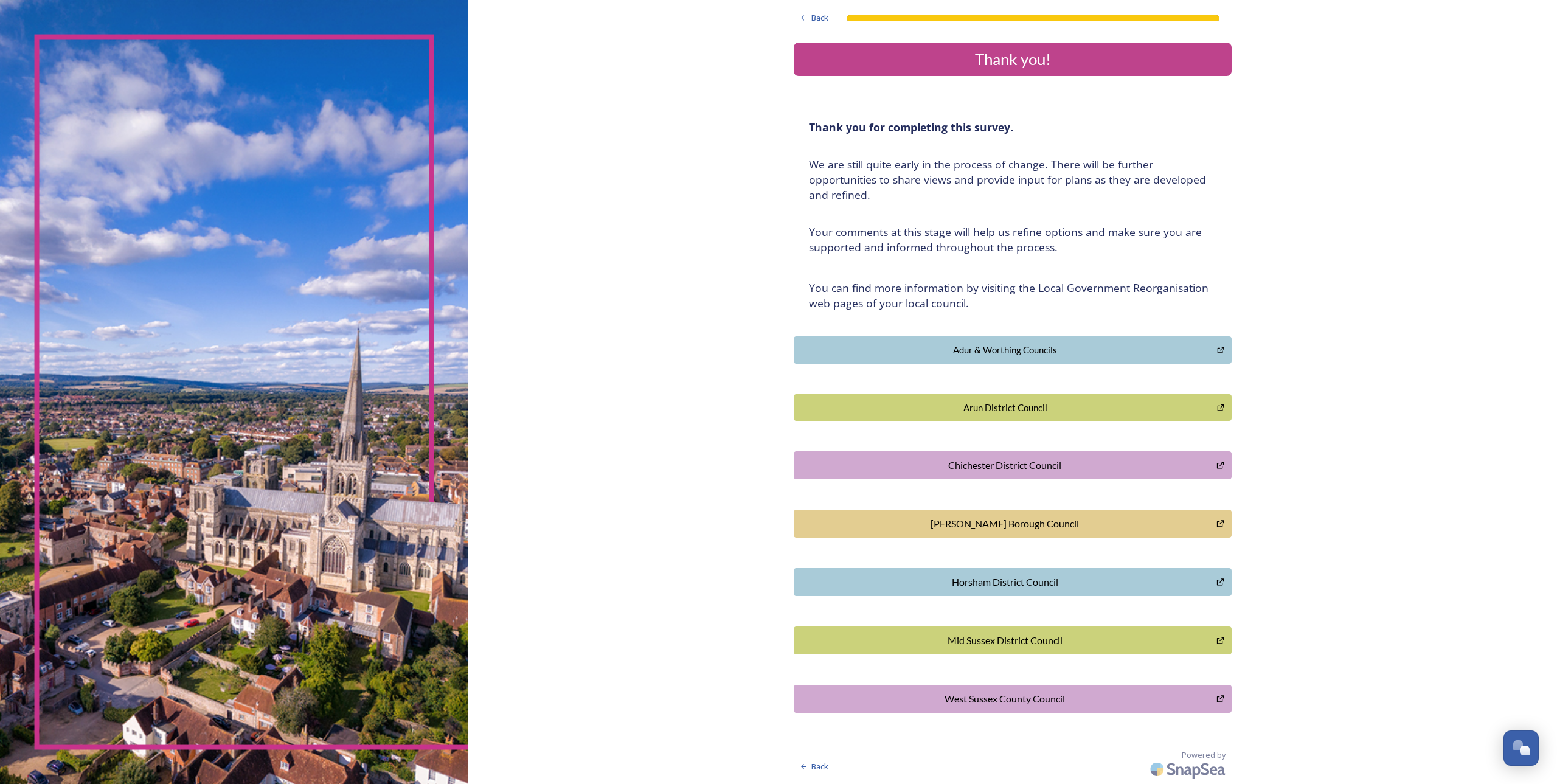
click at [1010, 526] on div "[PERSON_NAME] Borough Council" at bounding box center [1006, 524] width 410 height 15
